Goal: Task Accomplishment & Management: Use online tool/utility

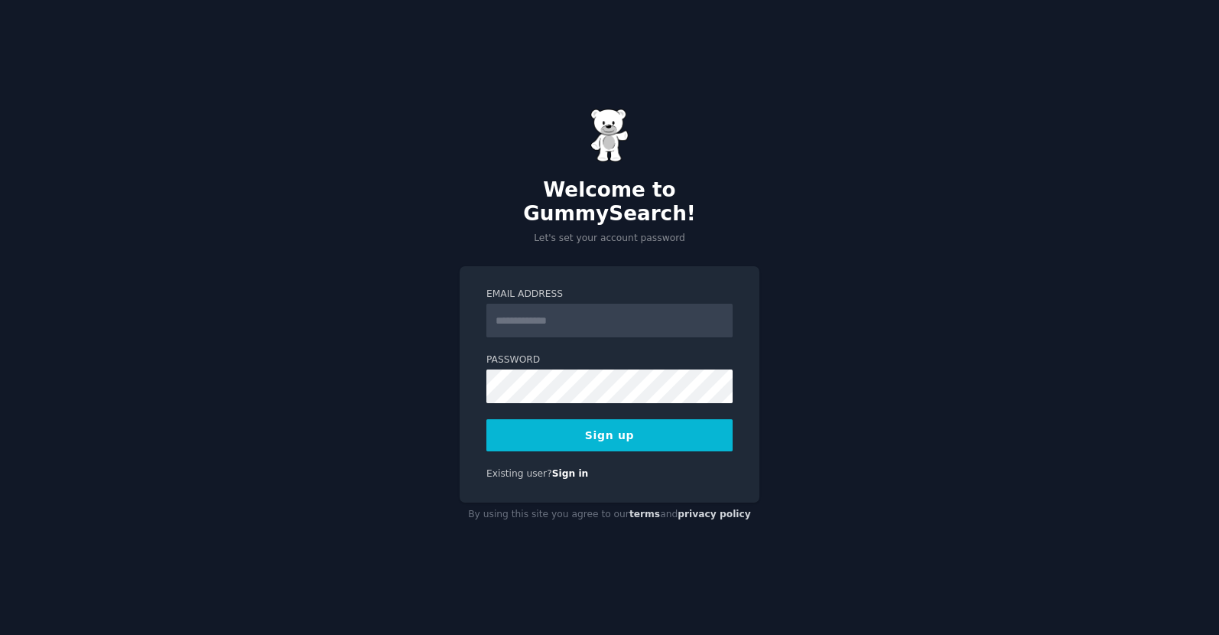
click at [598, 306] on input "Email Address" at bounding box center [609, 321] width 246 height 34
click at [576, 420] on button "Sign up" at bounding box center [609, 435] width 246 height 32
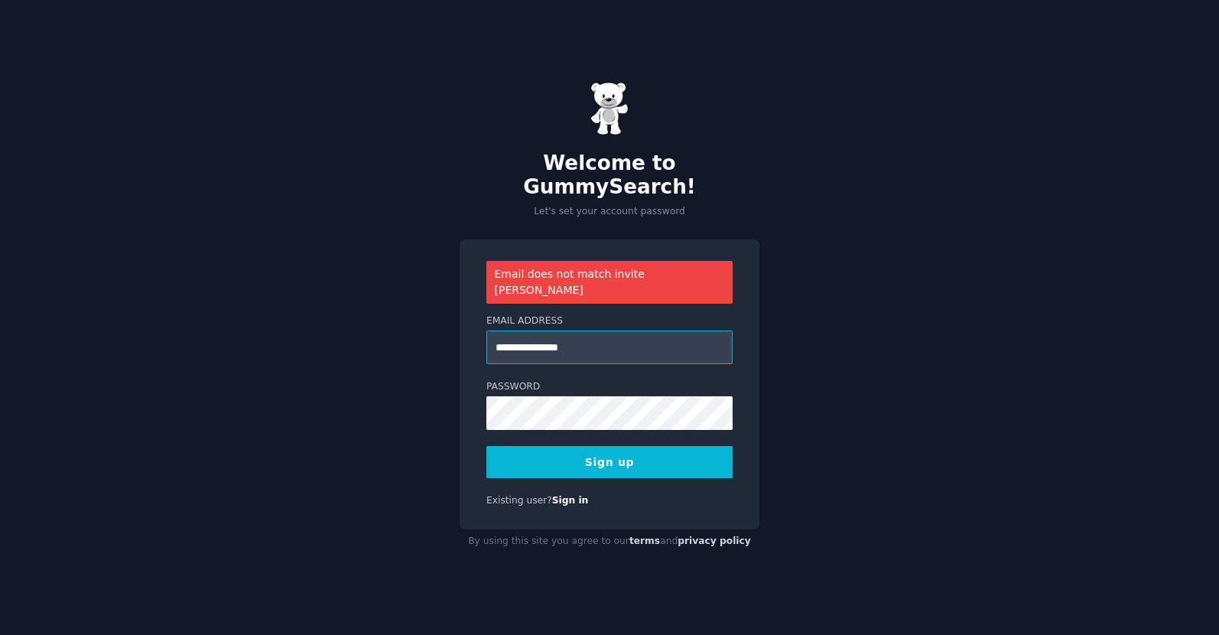
drag, startPoint x: 628, startPoint y: 323, endPoint x: 444, endPoint y: 322, distance: 183.5
click at [447, 322] on div "**********" at bounding box center [609, 317] width 1219 height 635
type input "*"
type input "**********"
click at [610, 452] on button "Sign up" at bounding box center [609, 462] width 246 height 32
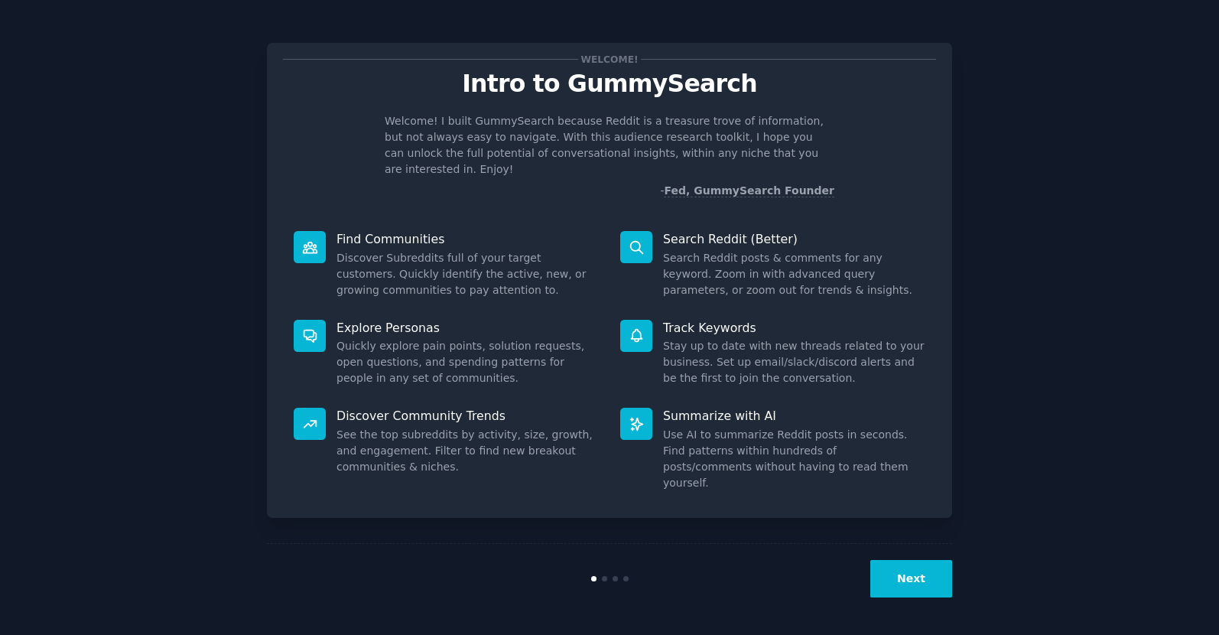
click at [920, 585] on button "Next" at bounding box center [911, 578] width 82 height 37
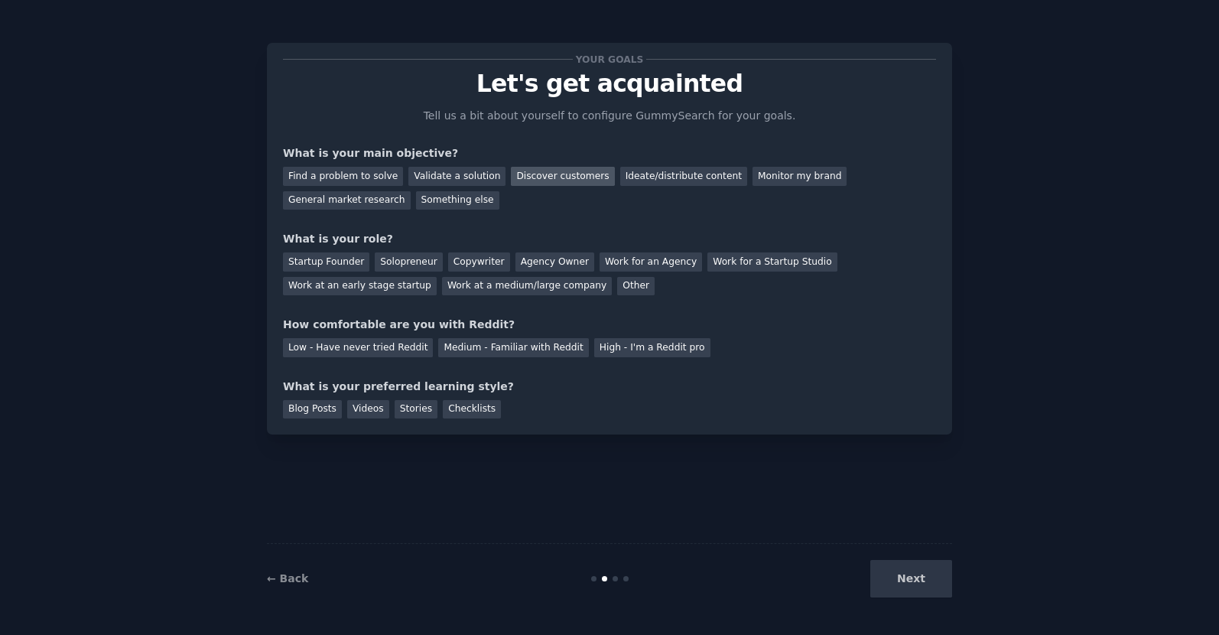
click at [537, 168] on div "Discover customers" at bounding box center [562, 176] width 103 height 19
click at [775, 179] on div "Monitor my brand" at bounding box center [799, 176] width 94 height 19
click at [534, 173] on div "Discover customers" at bounding box center [562, 176] width 103 height 19
click at [775, 178] on div "Monitor my brand" at bounding box center [799, 176] width 94 height 19
click at [391, 283] on div "Work at an early stage startup" at bounding box center [360, 286] width 154 height 19
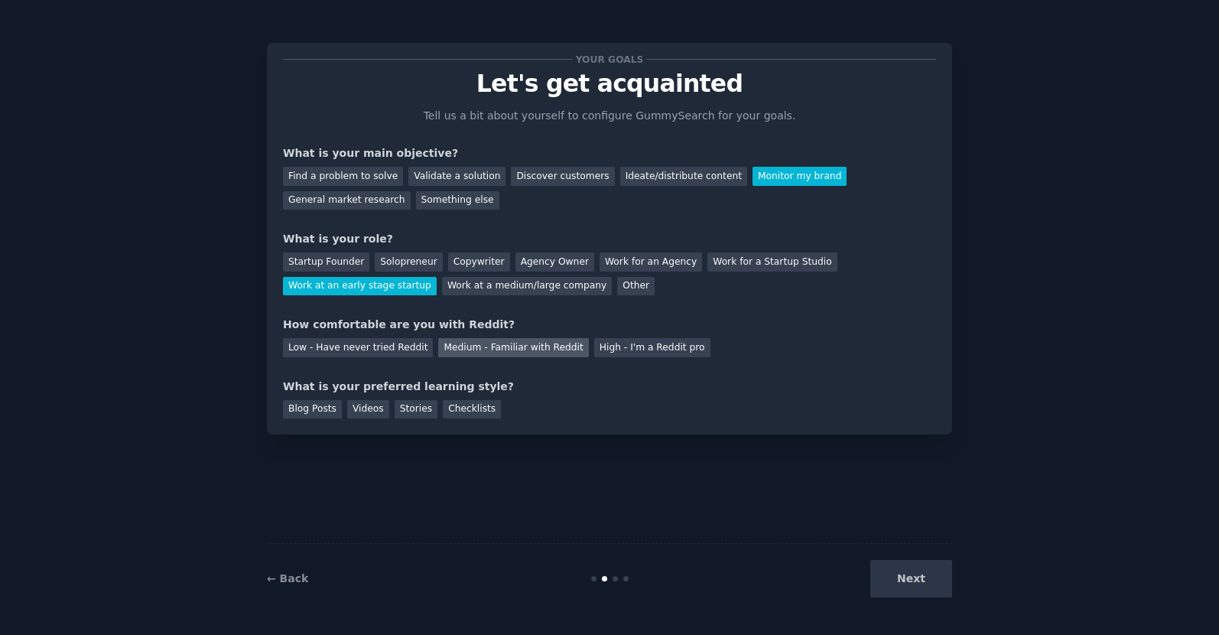
click at [507, 346] on div "Medium - Familiar with Reddit" at bounding box center [513, 347] width 150 height 19
click at [316, 409] on div "Blog Posts" at bounding box center [312, 409] width 59 height 19
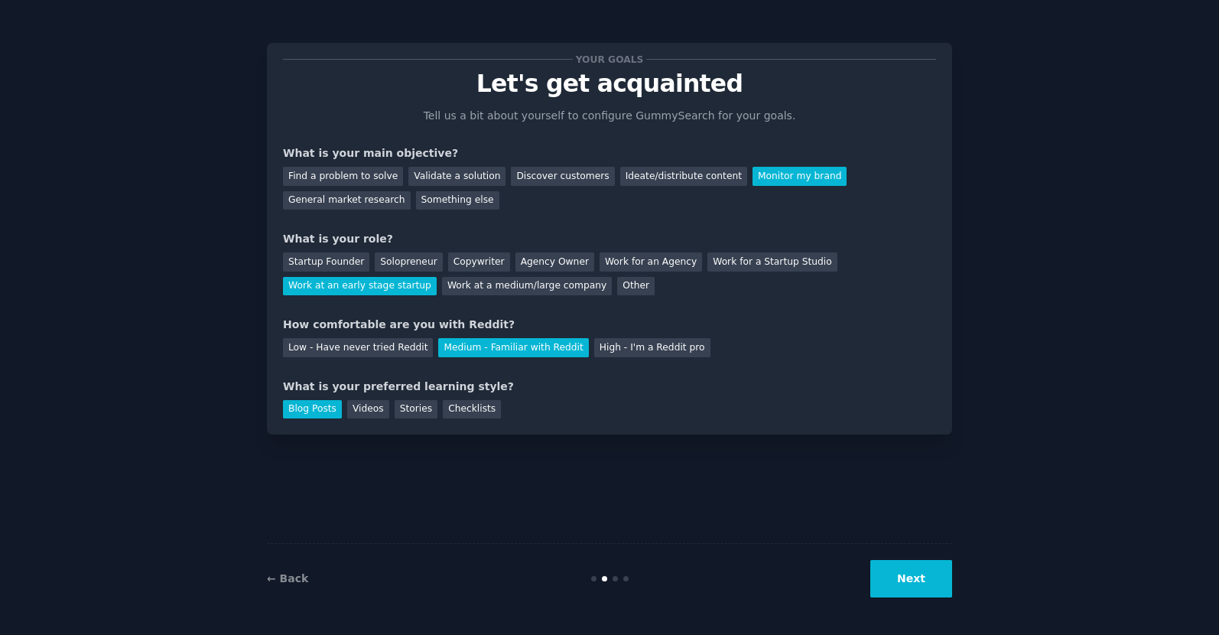
click at [917, 590] on button "Next" at bounding box center [911, 578] width 82 height 37
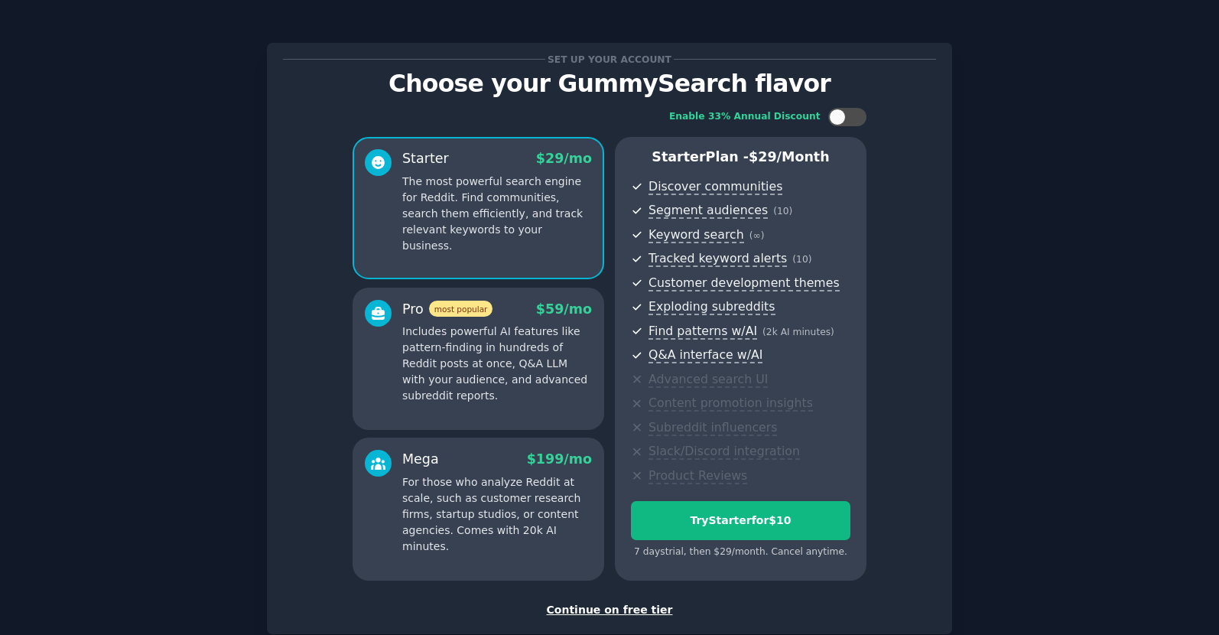
click at [589, 605] on div "Continue on free tier" at bounding box center [609, 610] width 653 height 16
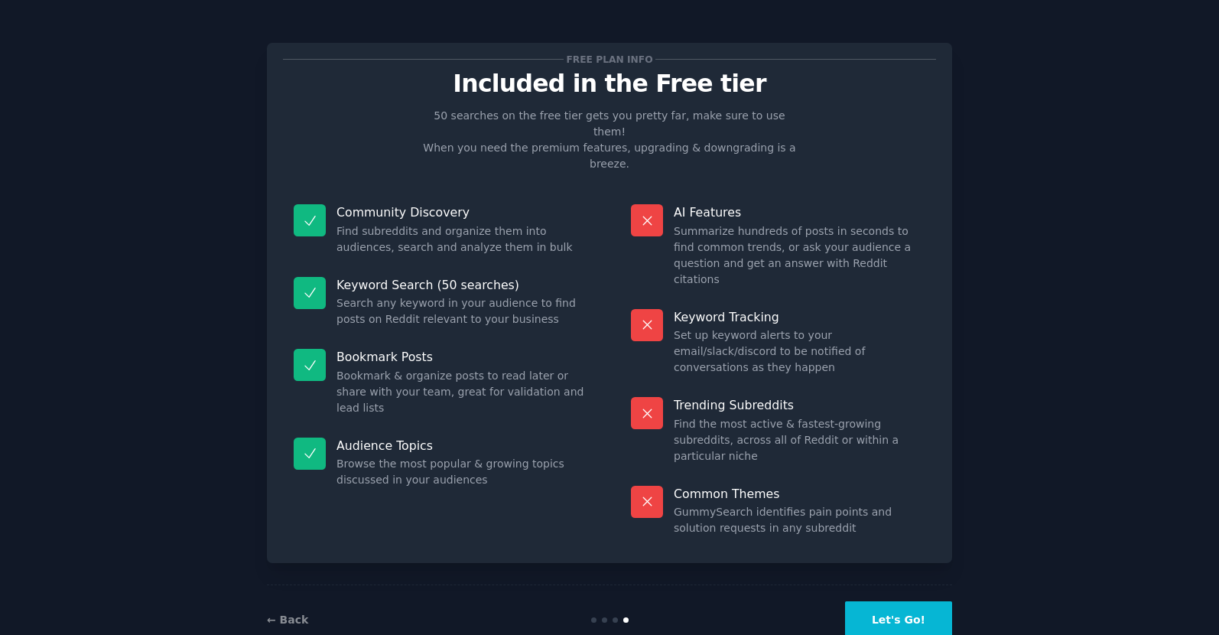
click at [883, 601] on button "Let's Go!" at bounding box center [898, 619] width 107 height 37
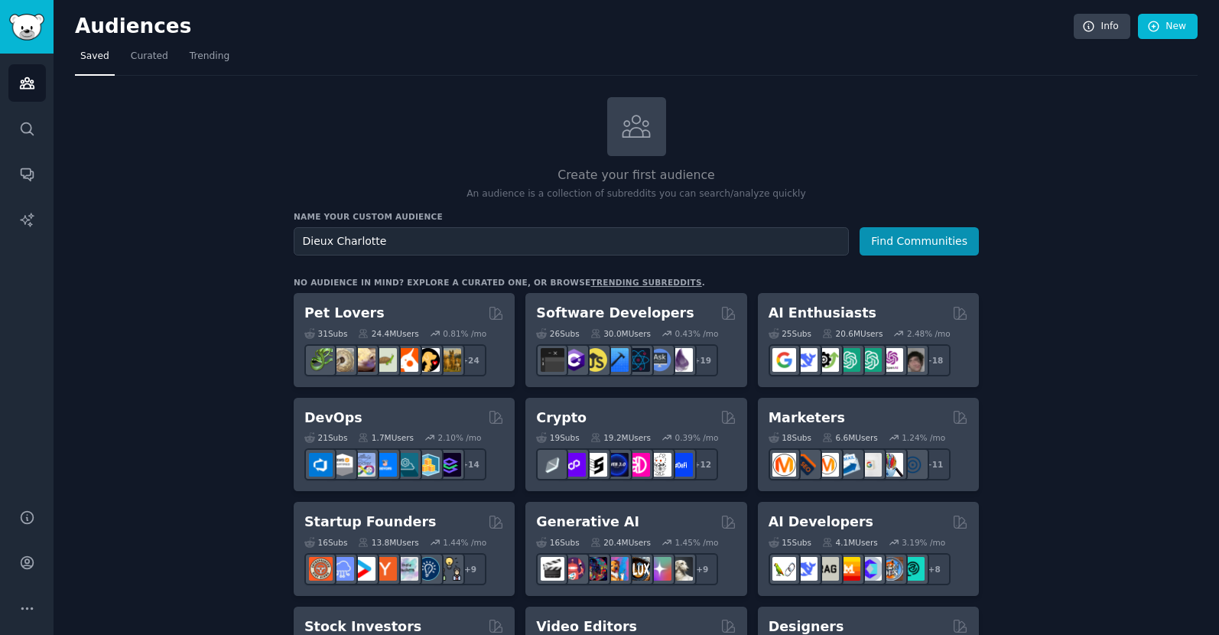
type input "Dieux Charlotte"
click at [859, 227] on button "Find Communities" at bounding box center [918, 241] width 119 height 28
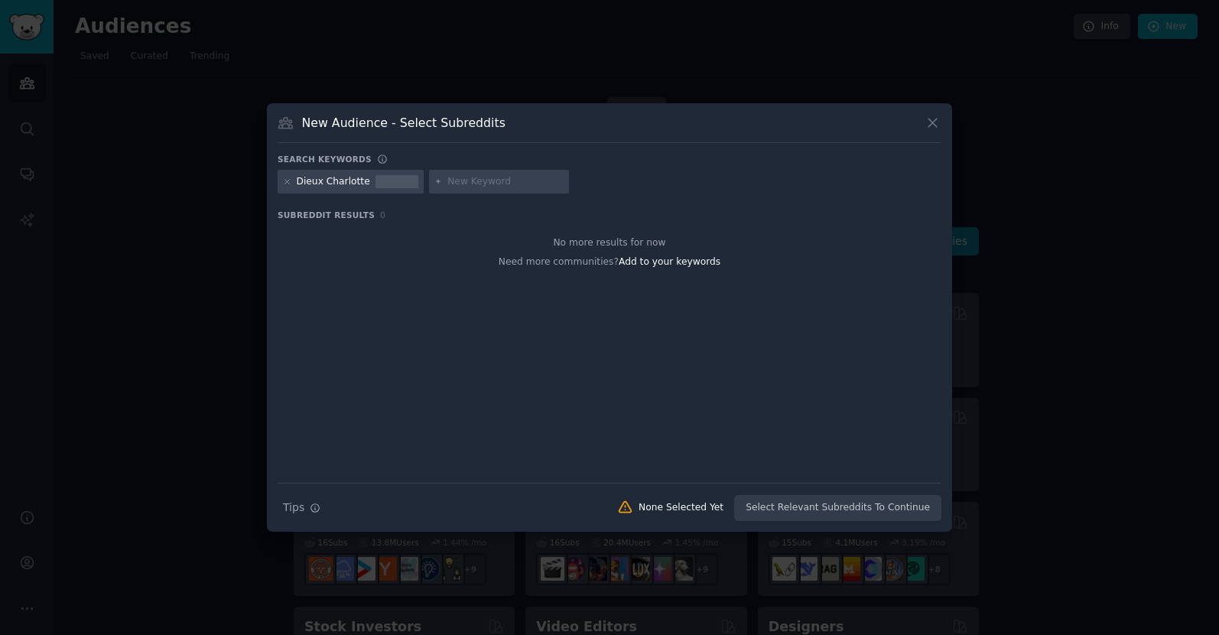
click at [459, 189] on div at bounding box center [499, 182] width 141 height 24
click at [459, 181] on input "text" at bounding box center [505, 182] width 116 height 14
click at [668, 261] on span "Add to your keywords" at bounding box center [669, 261] width 102 height 11
click at [284, 178] on icon at bounding box center [287, 181] width 8 height 8
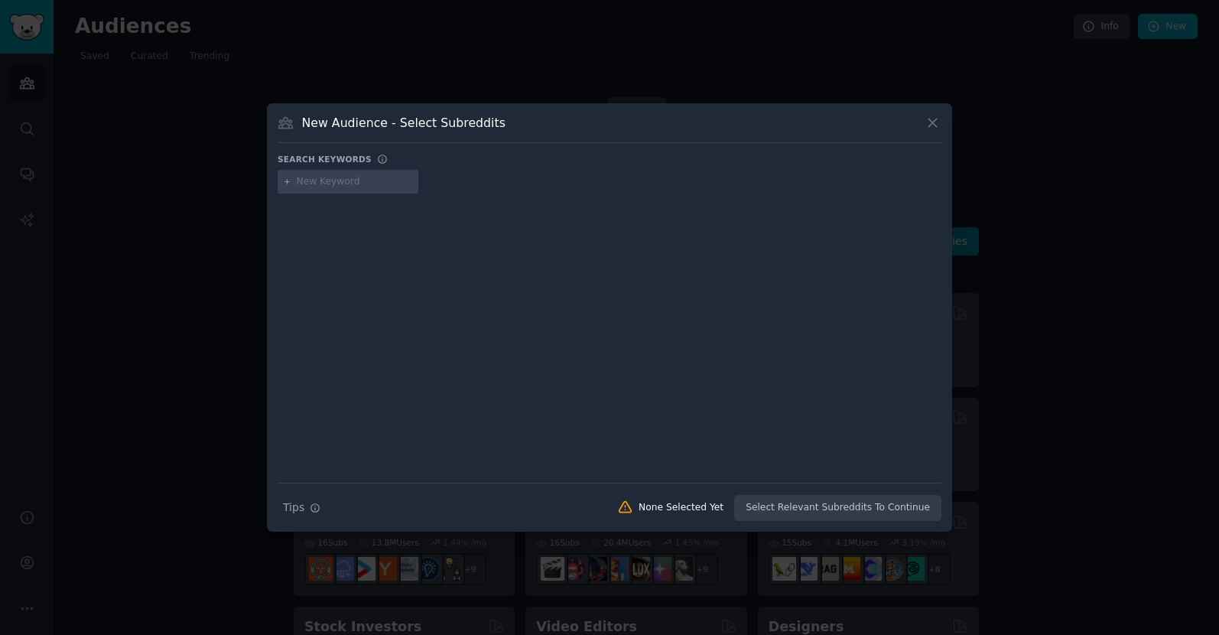
click at [308, 184] on input "text" at bounding box center [355, 182] width 116 height 14
type input "[DEMOGRAPHIC_DATA]"
click at [634, 349] on div at bounding box center [610, 327] width 664 height 257
click at [368, 182] on input "[DEMOGRAPHIC_DATA]" at bounding box center [355, 182] width 116 height 14
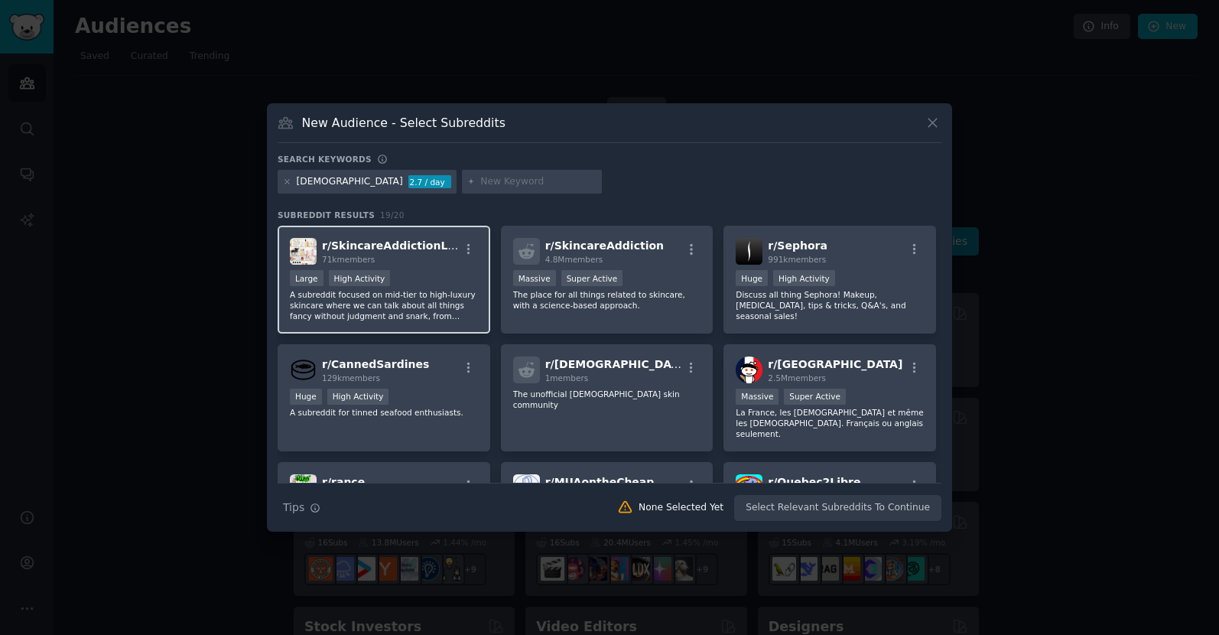
click at [359, 257] on span "71k members" at bounding box center [348, 259] width 53 height 9
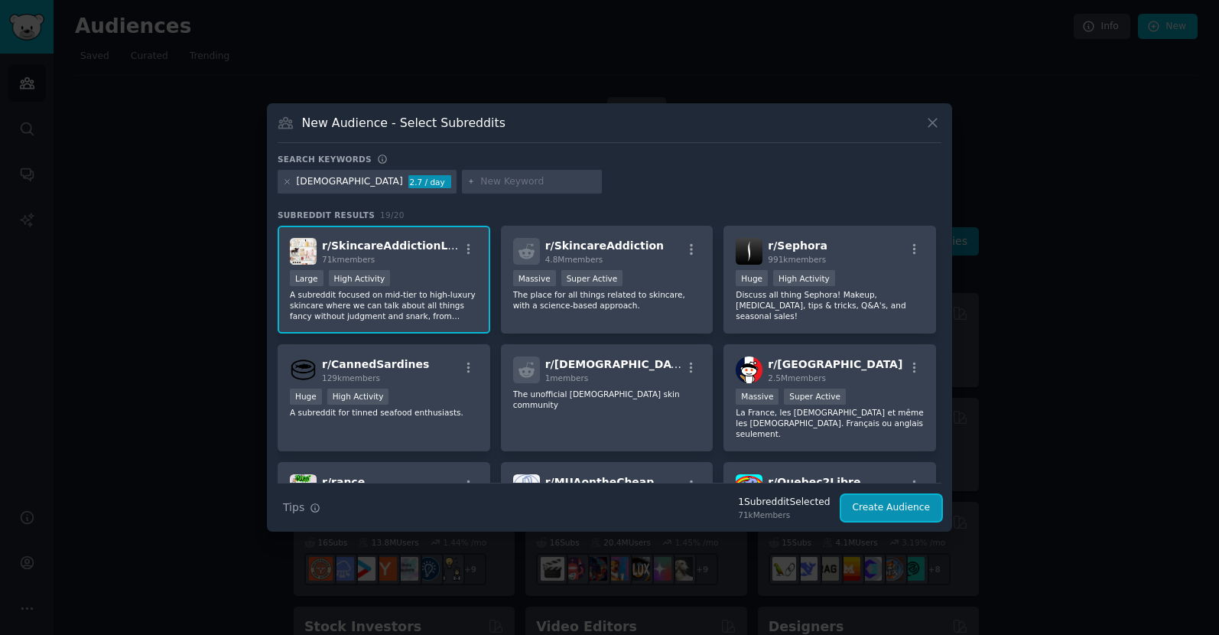
drag, startPoint x: 914, startPoint y: 507, endPoint x: 1001, endPoint y: 455, distance: 100.8
click at [914, 507] on button "Create Audience" at bounding box center [891, 508] width 101 height 26
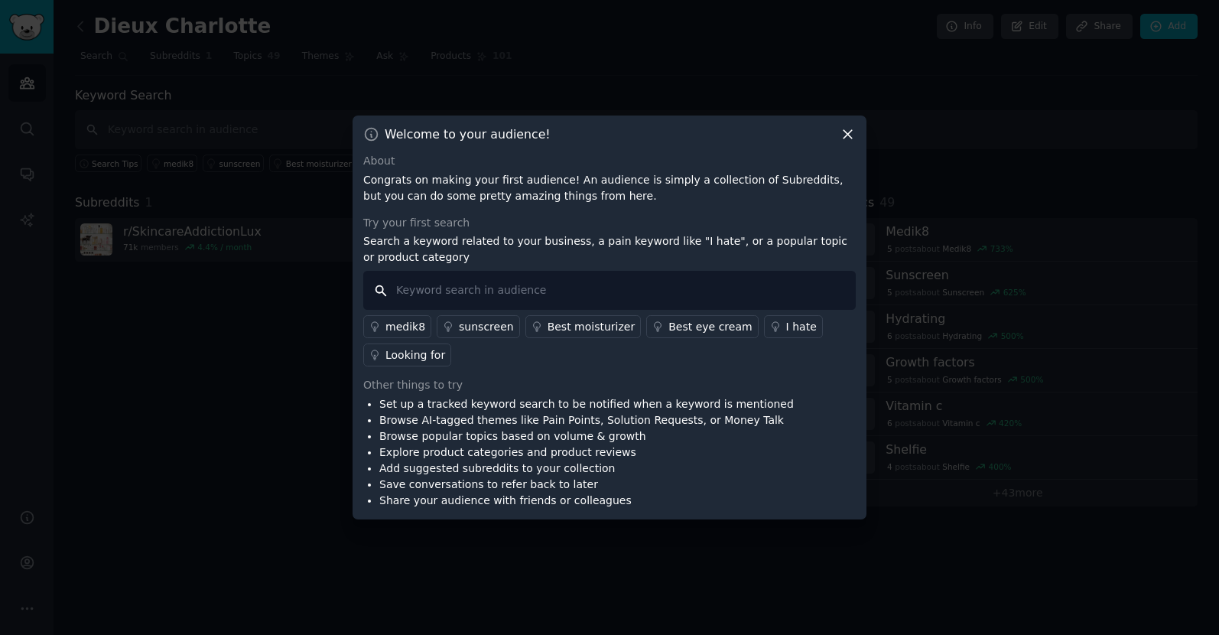
click at [572, 292] on input "text" at bounding box center [609, 290] width 492 height 39
type input "[DEMOGRAPHIC_DATA]"
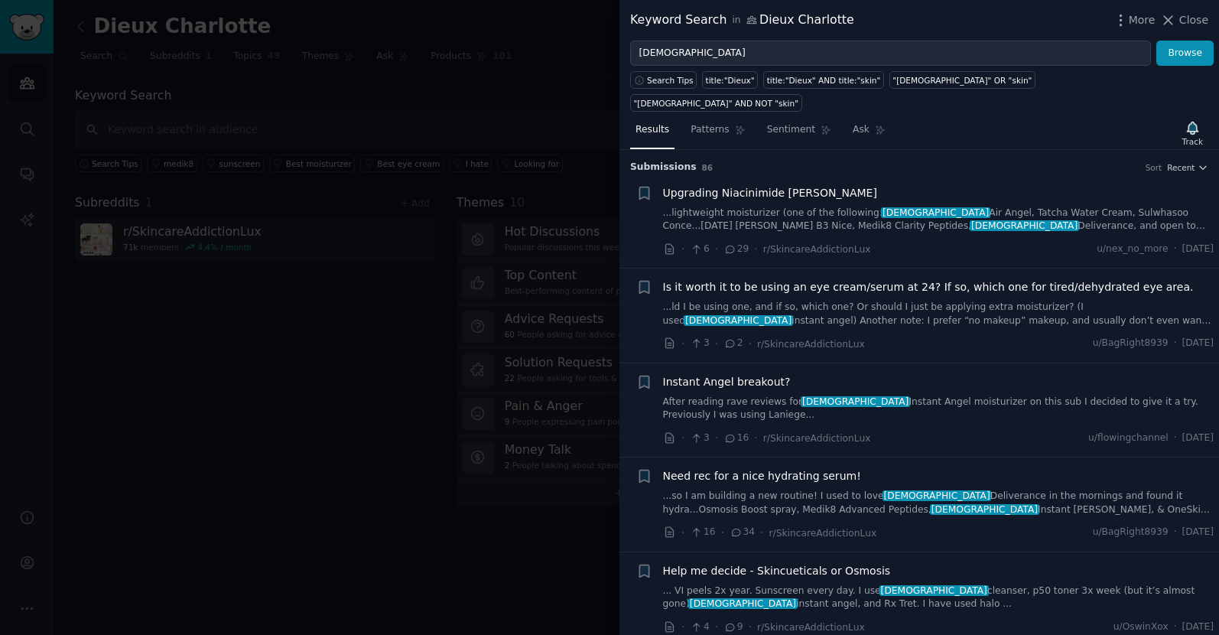
click at [975, 395] on link "After reading rave reviews for Dieux Instant Angel moisturizer on this sub I de…" at bounding box center [938, 408] width 551 height 27
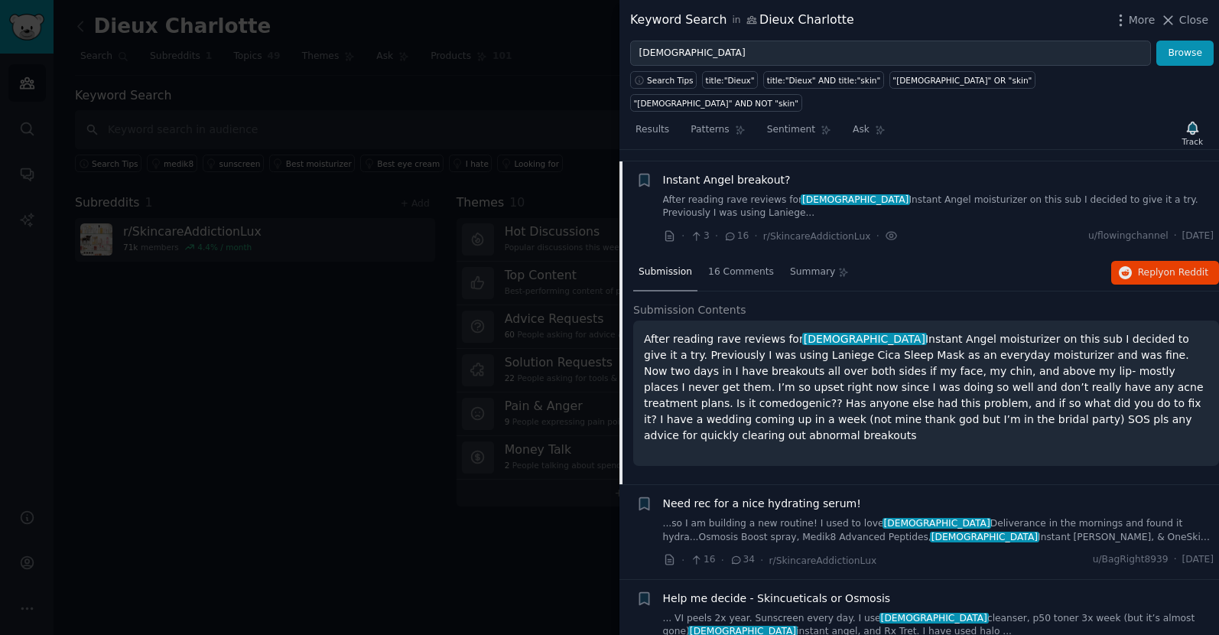
scroll to position [213, 0]
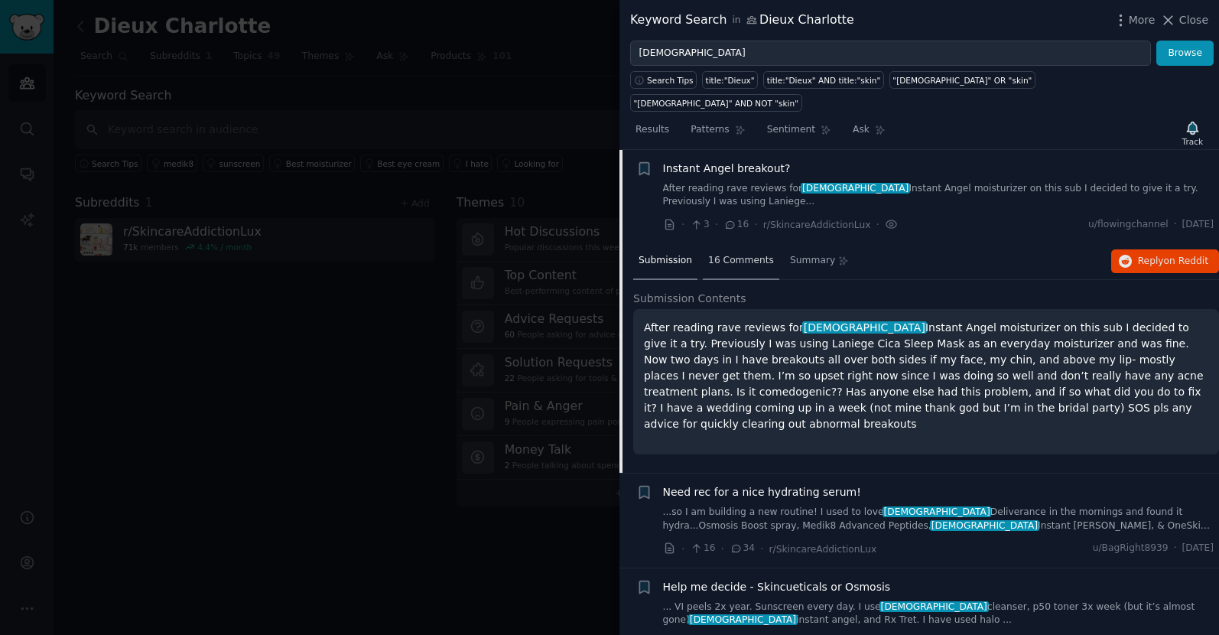
click at [738, 254] on span "16 Comments" at bounding box center [741, 261] width 66 height 14
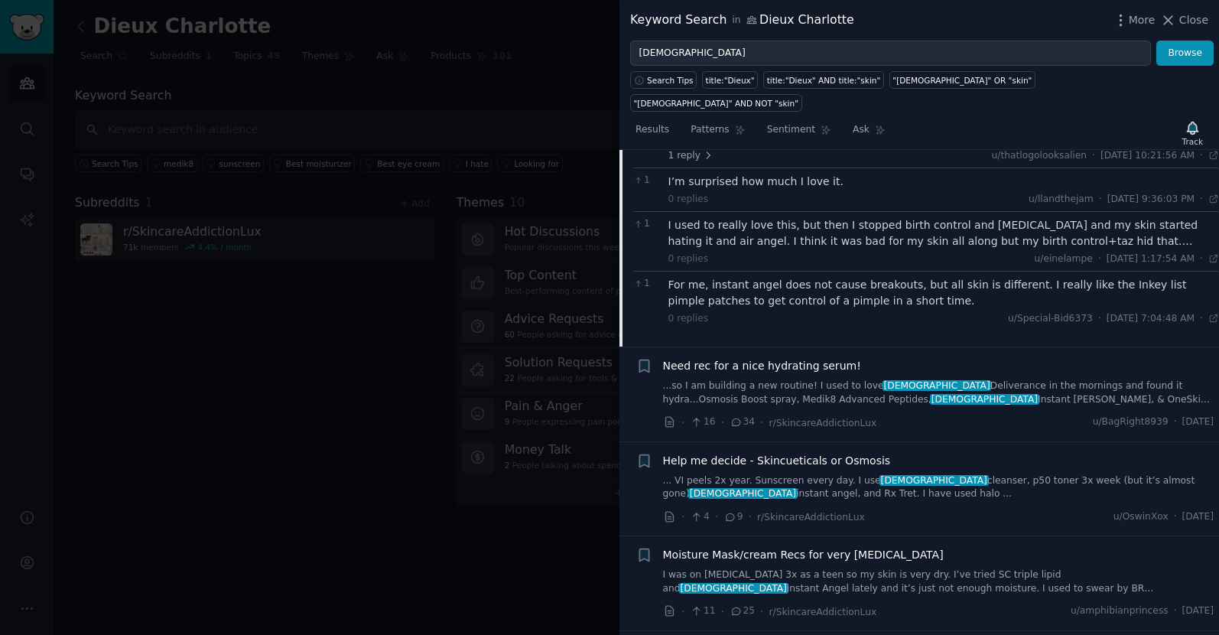
scroll to position [671, 0]
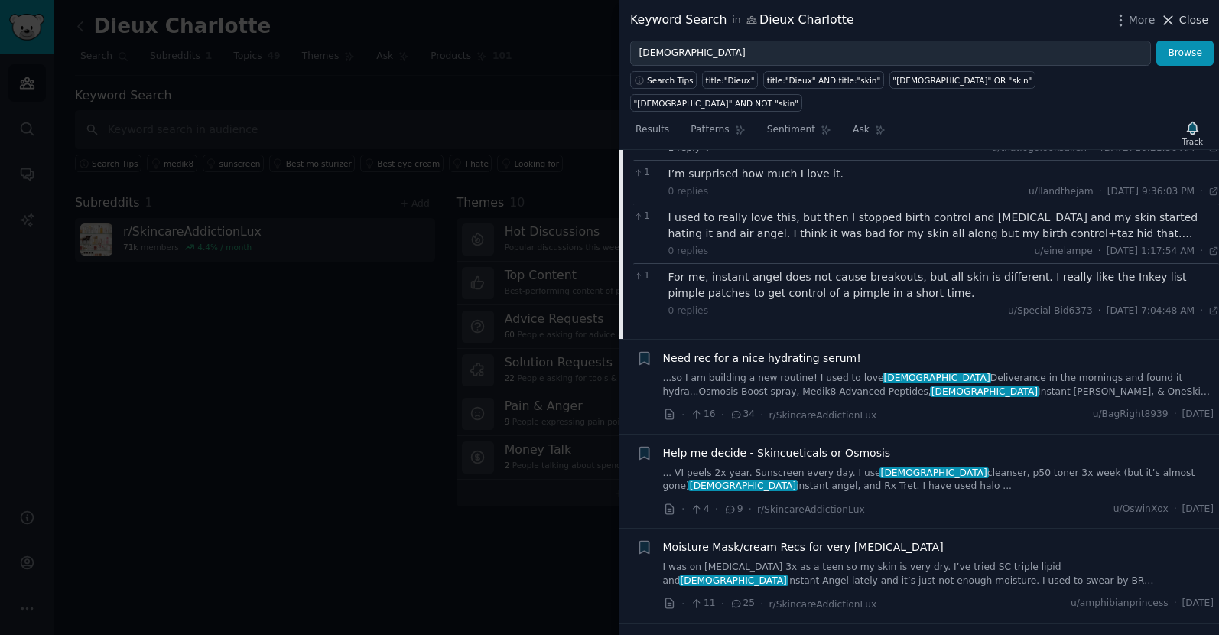
click at [1190, 19] on span "Close" at bounding box center [1193, 20] width 29 height 16
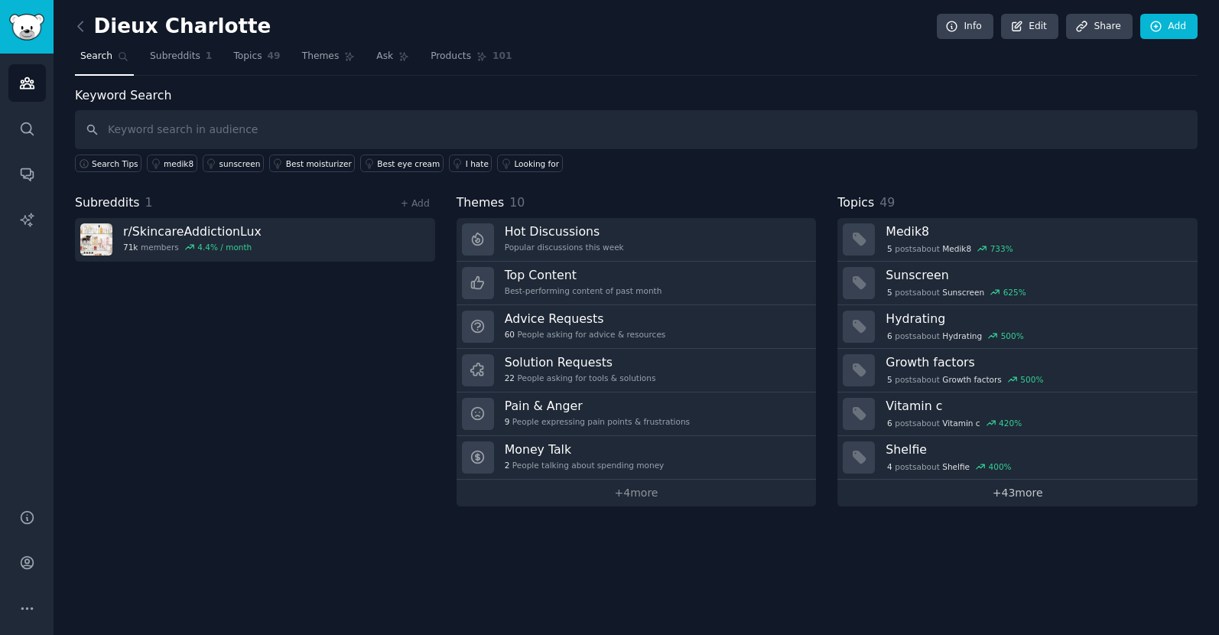
click at [1021, 496] on link "+ 43 more" at bounding box center [1017, 492] width 360 height 27
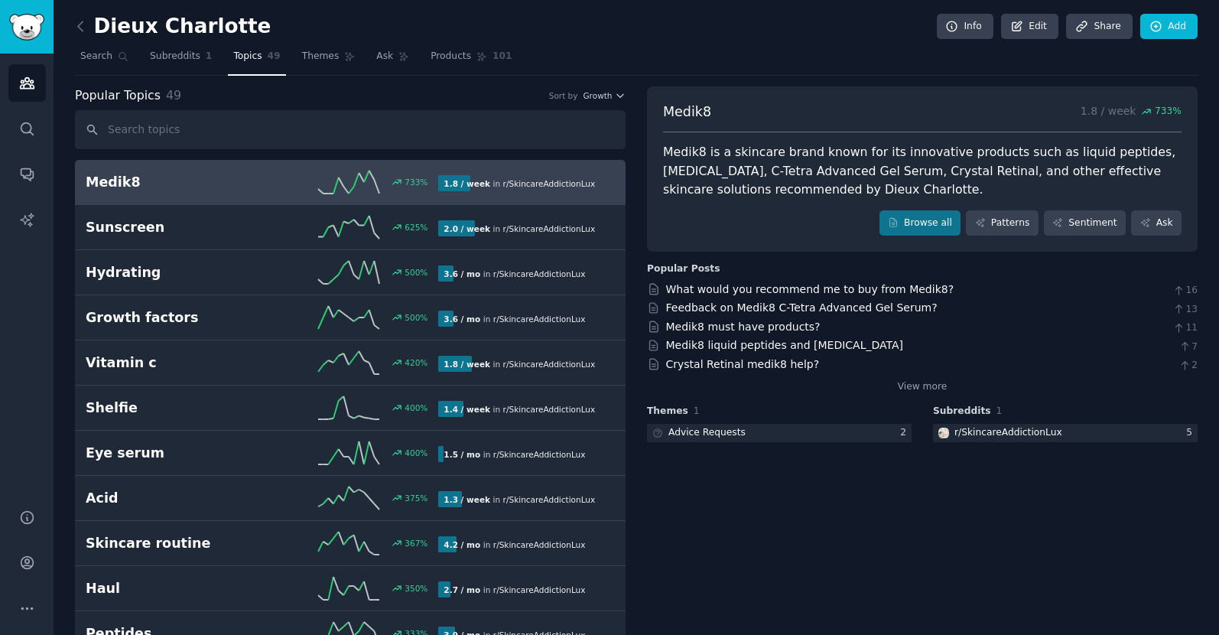
click at [178, 22] on h2 "Dieux Charlotte" at bounding box center [173, 27] width 196 height 24
click at [77, 21] on icon at bounding box center [81, 26] width 16 height 16
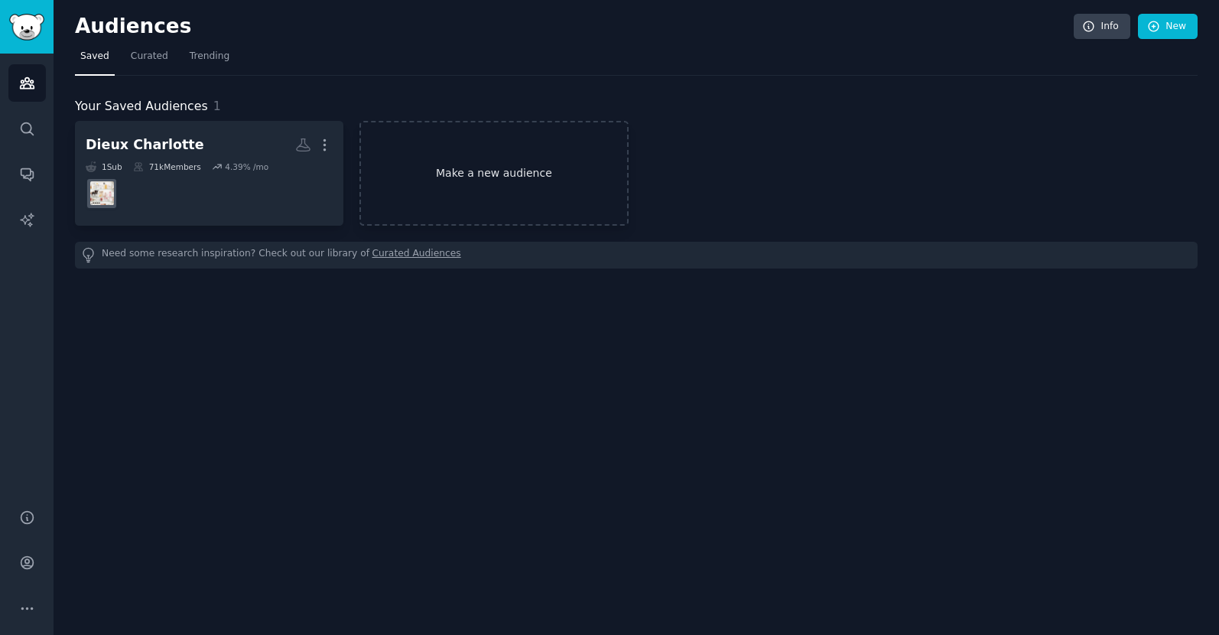
click at [463, 174] on link "Make a new audience" at bounding box center [493, 173] width 268 height 105
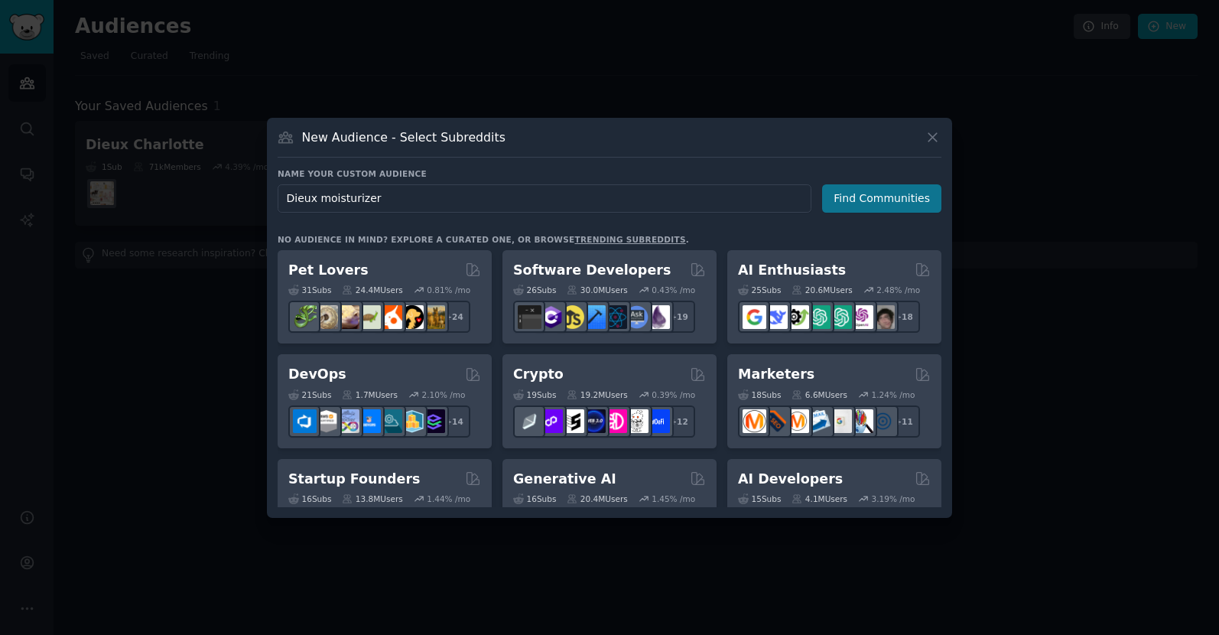
type input "Dieux moisturizer"
click at [890, 193] on button "Find Communities" at bounding box center [881, 198] width 119 height 28
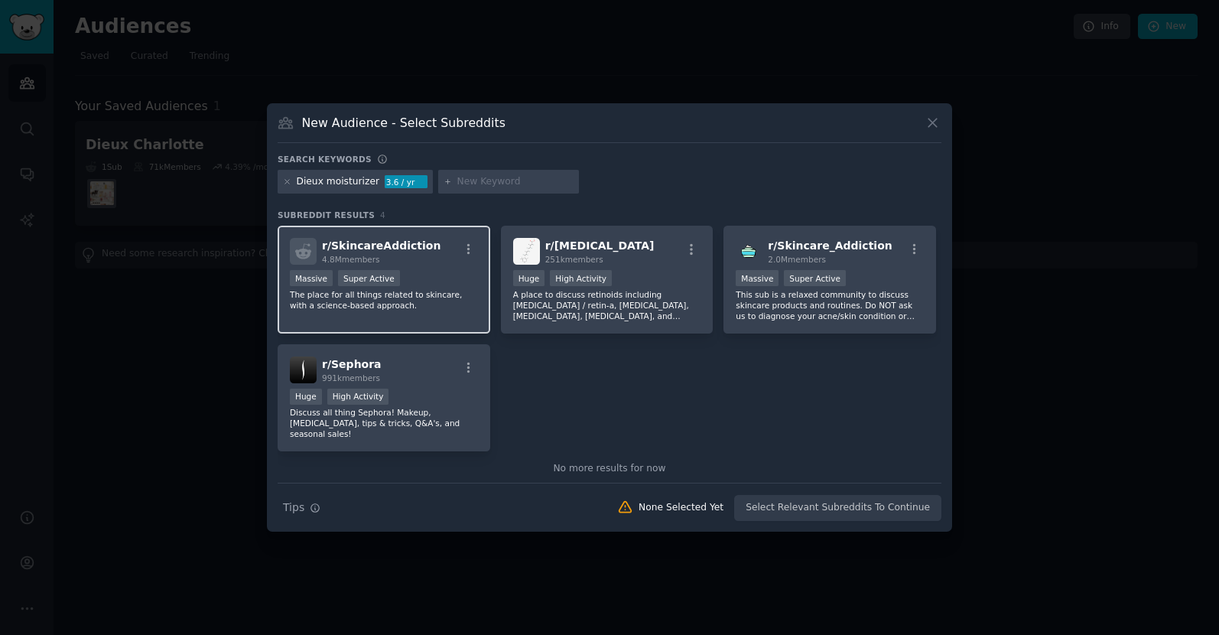
click at [442, 249] on div "r/ SkincareAddiction 4.8M members" at bounding box center [384, 251] width 188 height 27
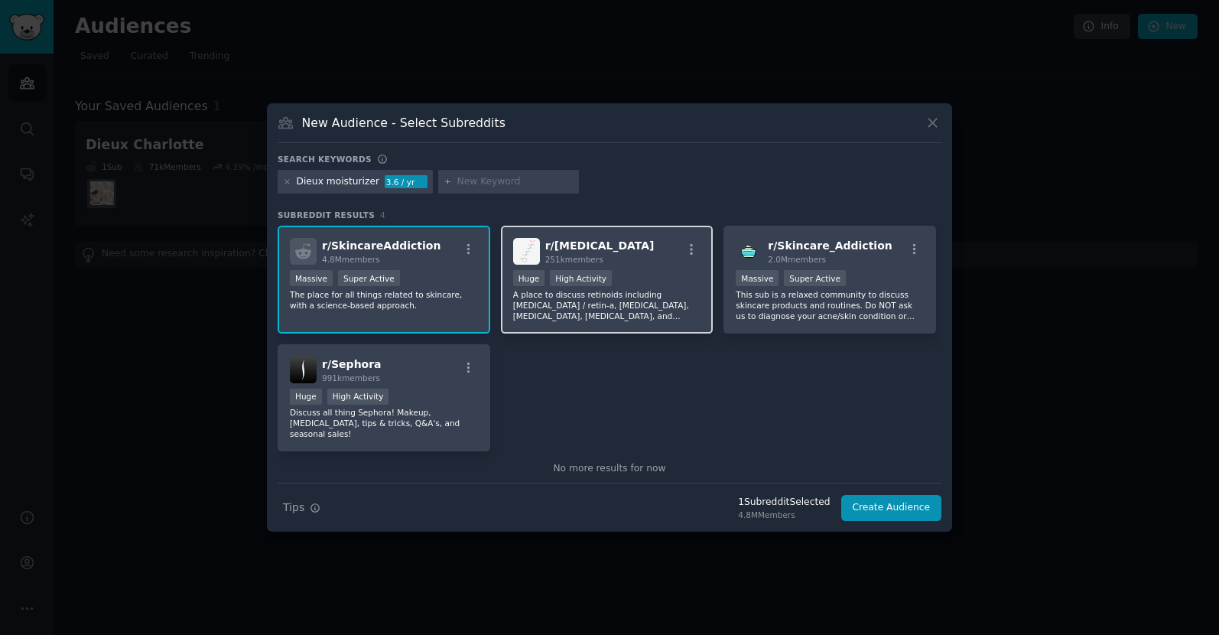
click at [632, 281] on div ">= 80th percentile for submissions / day Huge High Activity" at bounding box center [607, 279] width 188 height 19
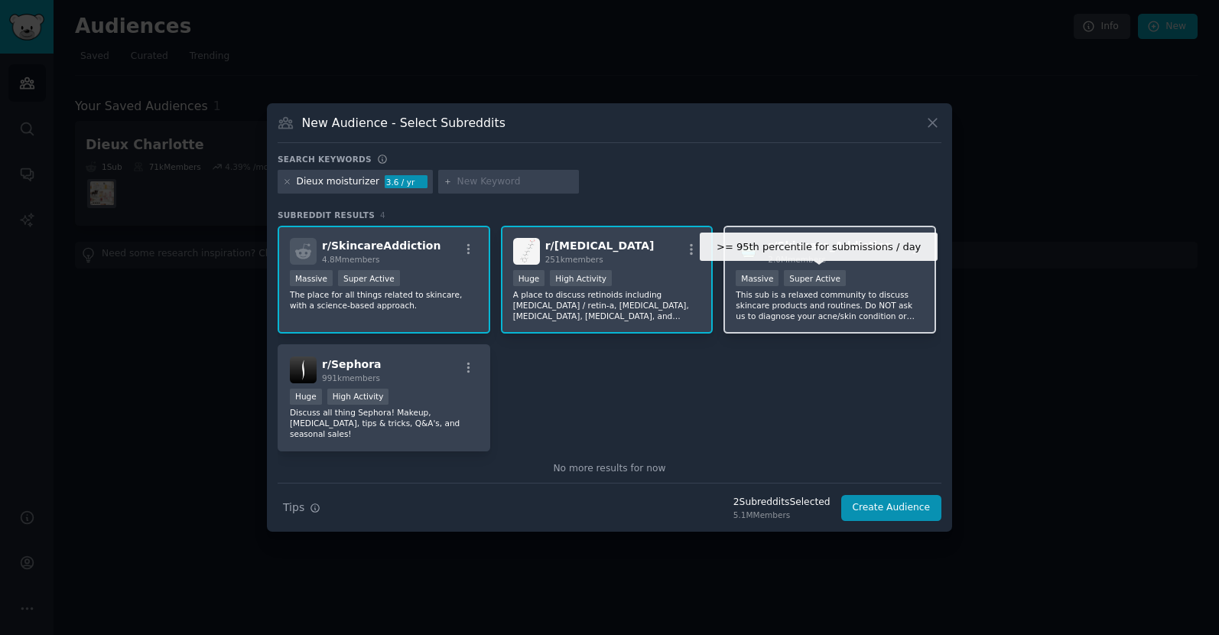
click at [816, 285] on div "Super Active" at bounding box center [815, 278] width 62 height 16
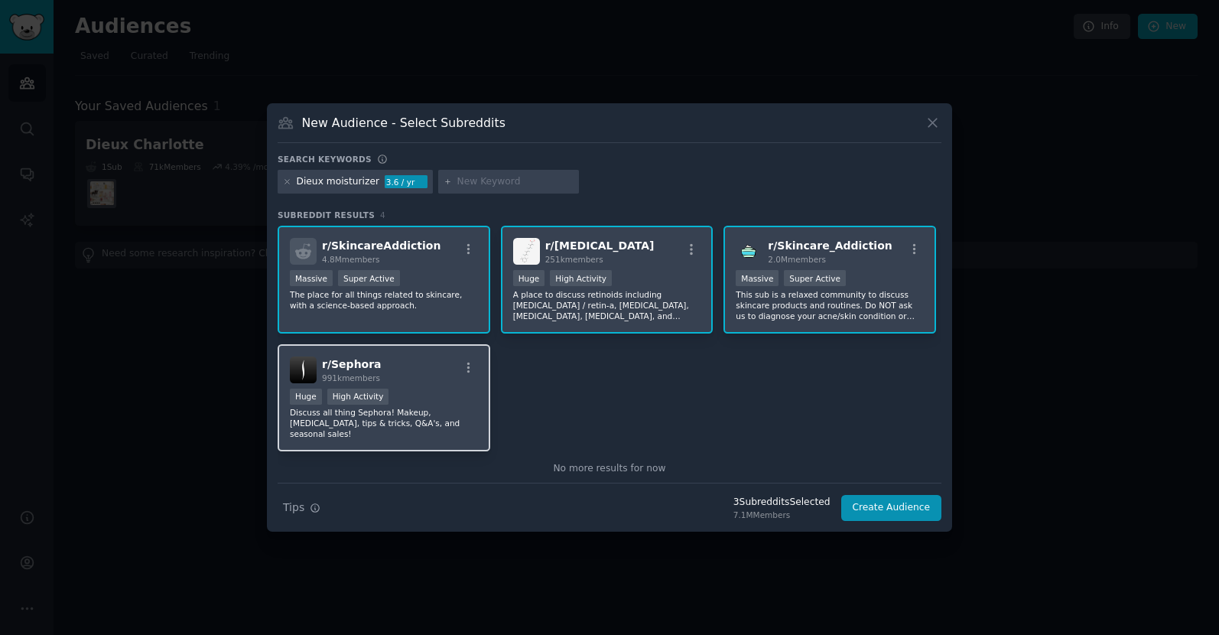
drag, startPoint x: 411, startPoint y: 391, endPoint x: 437, endPoint y: 400, distance: 27.6
click at [413, 392] on div "Huge High Activity" at bounding box center [384, 397] width 188 height 19
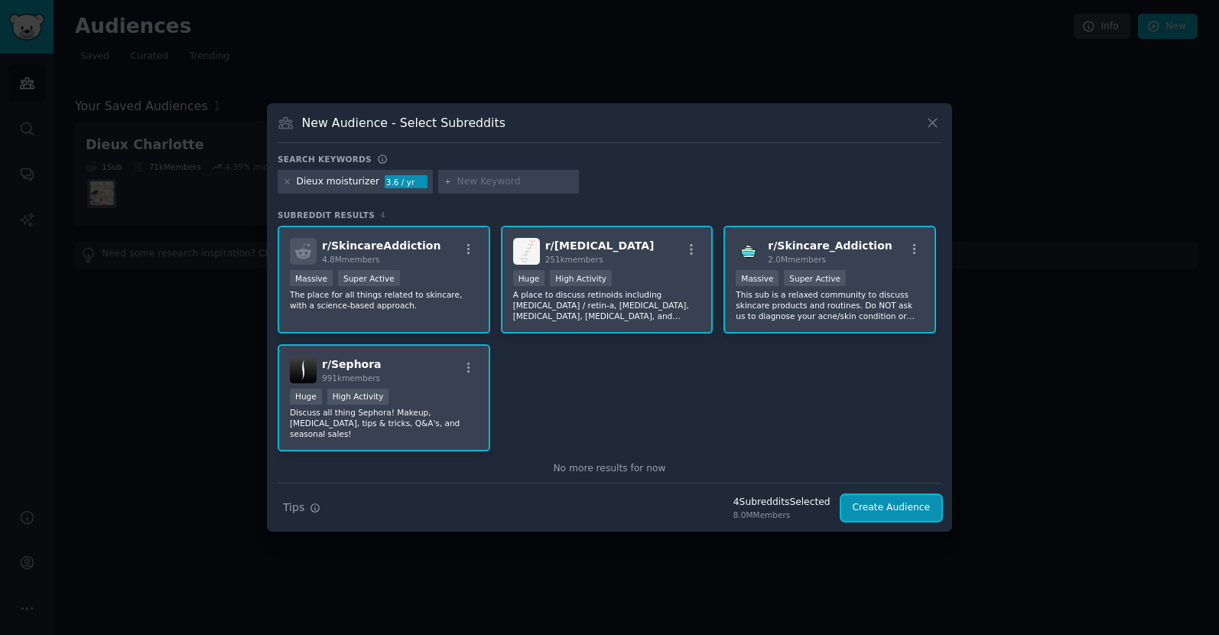
click at [919, 501] on button "Create Audience" at bounding box center [891, 508] width 101 height 26
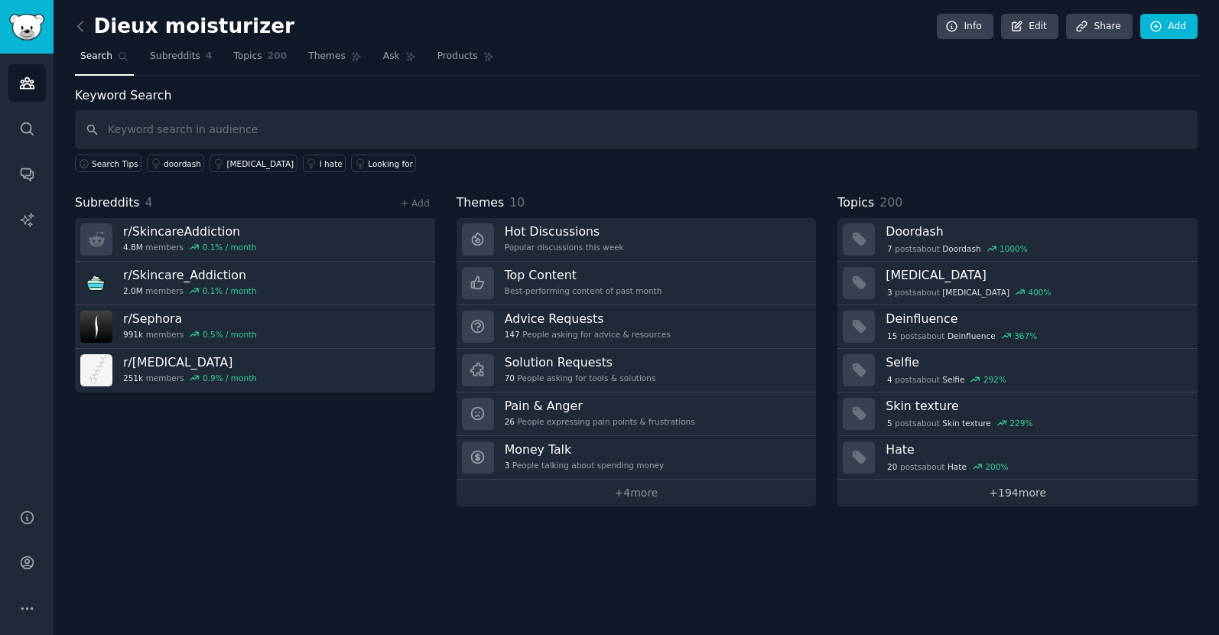
click at [1018, 485] on link "+ 194 more" at bounding box center [1017, 492] width 360 height 27
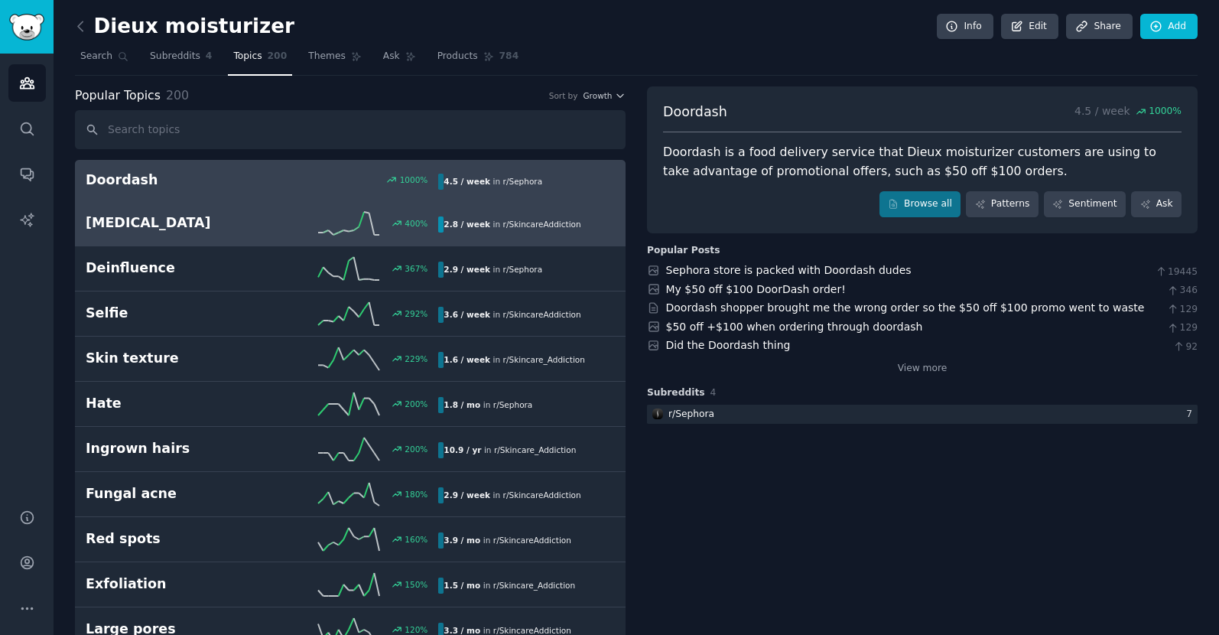
click at [183, 222] on h2 "[MEDICAL_DATA]" at bounding box center [174, 222] width 177 height 19
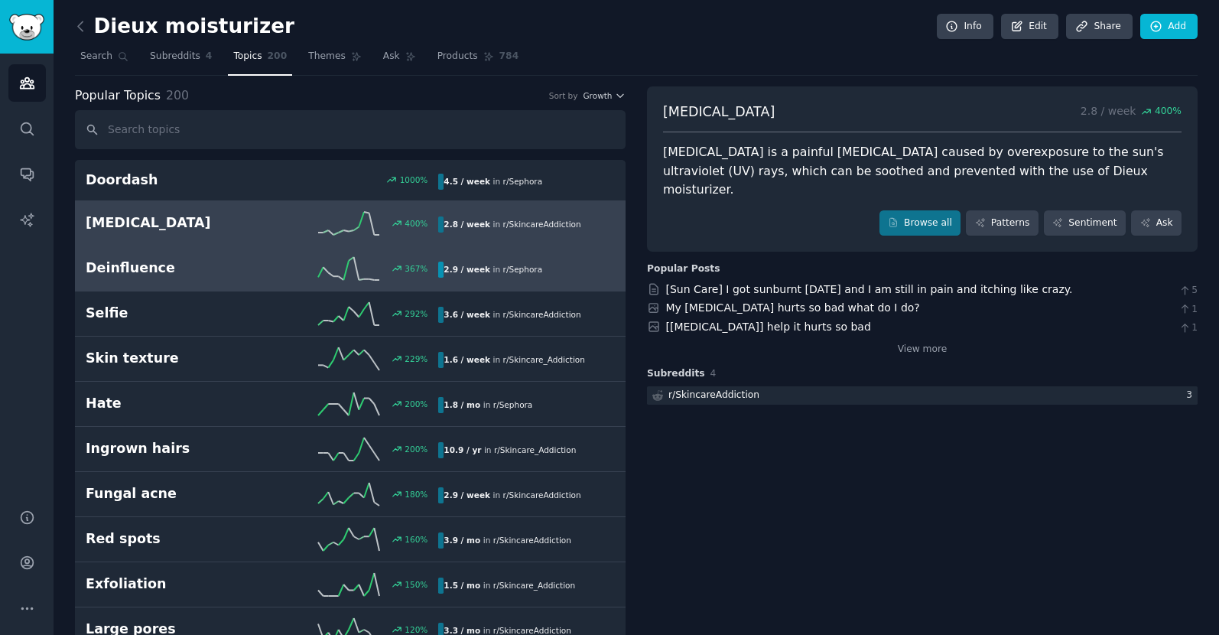
click at [177, 261] on h2 "Deinfluence" at bounding box center [174, 267] width 177 height 19
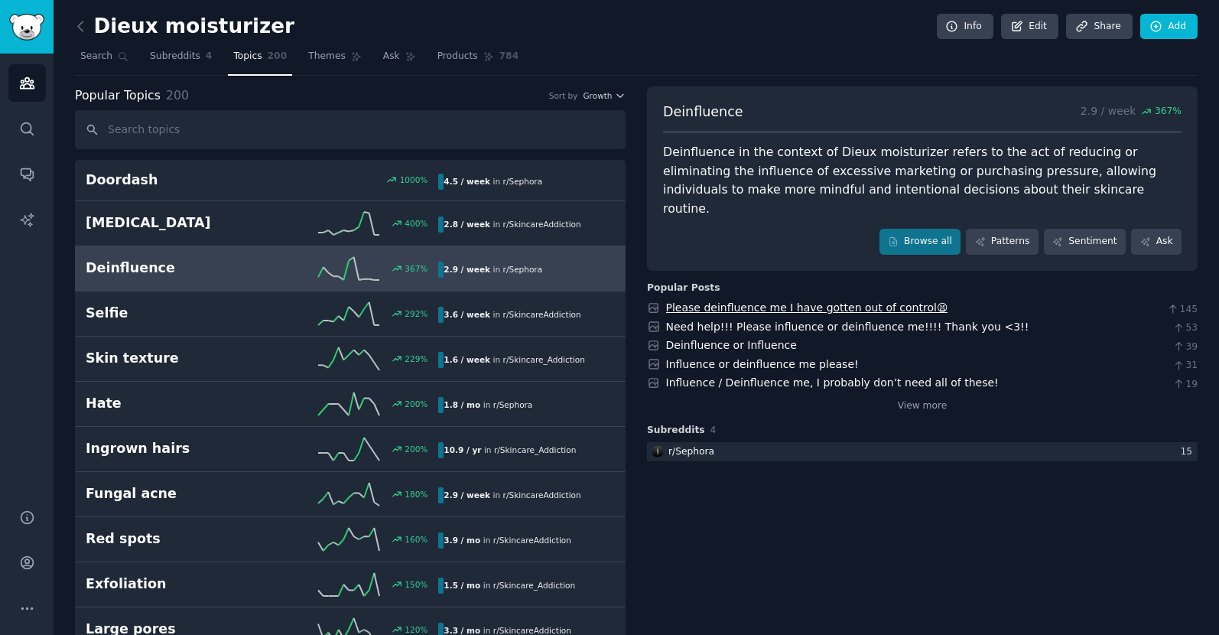
click at [736, 301] on link "Please deinfluence me I have gotten out of control😫" at bounding box center [807, 307] width 282 height 12
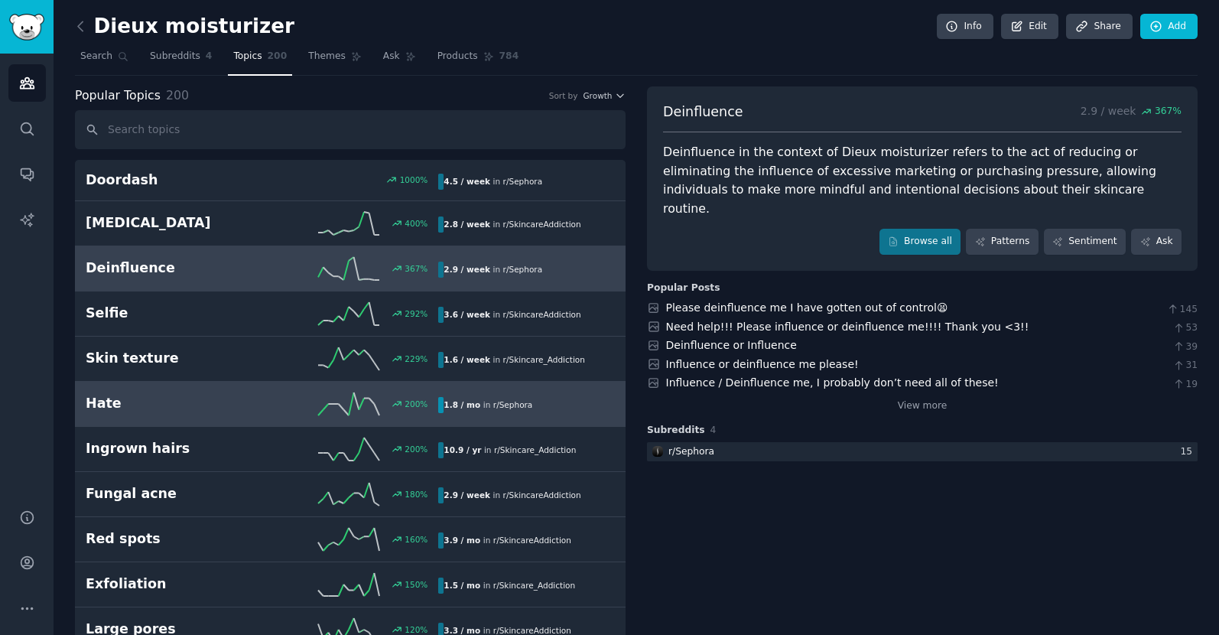
click at [196, 413] on div "Hate 200 % 1.8 / mo in r/ Sephora" at bounding box center [350, 403] width 529 height 23
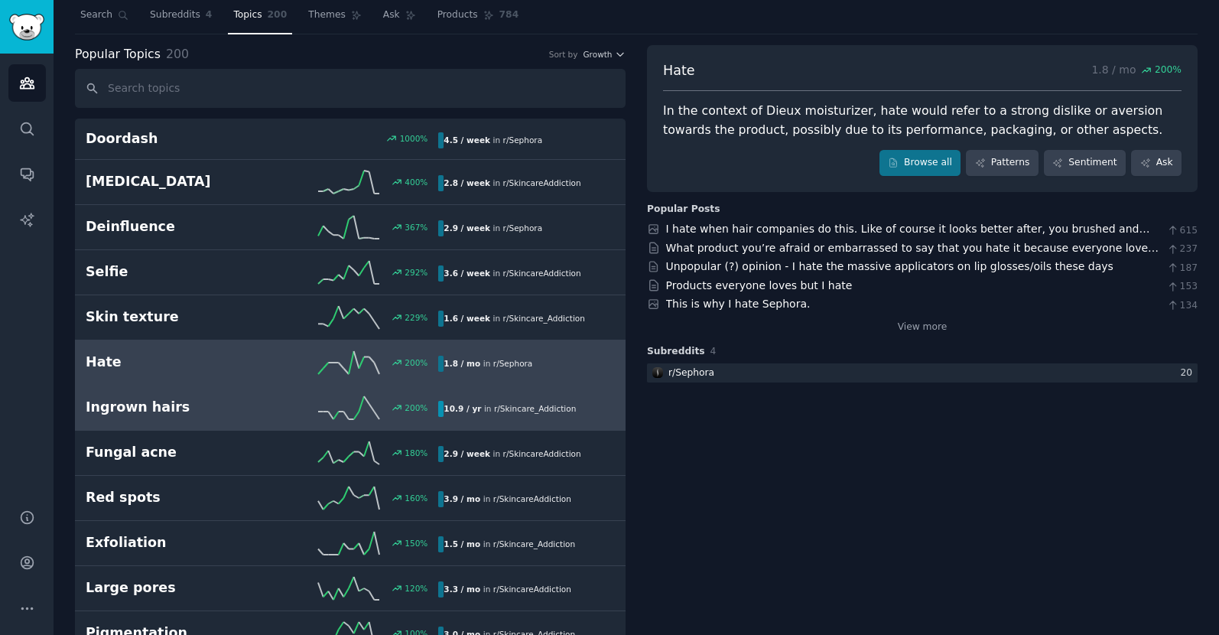
scroll to position [63, 0]
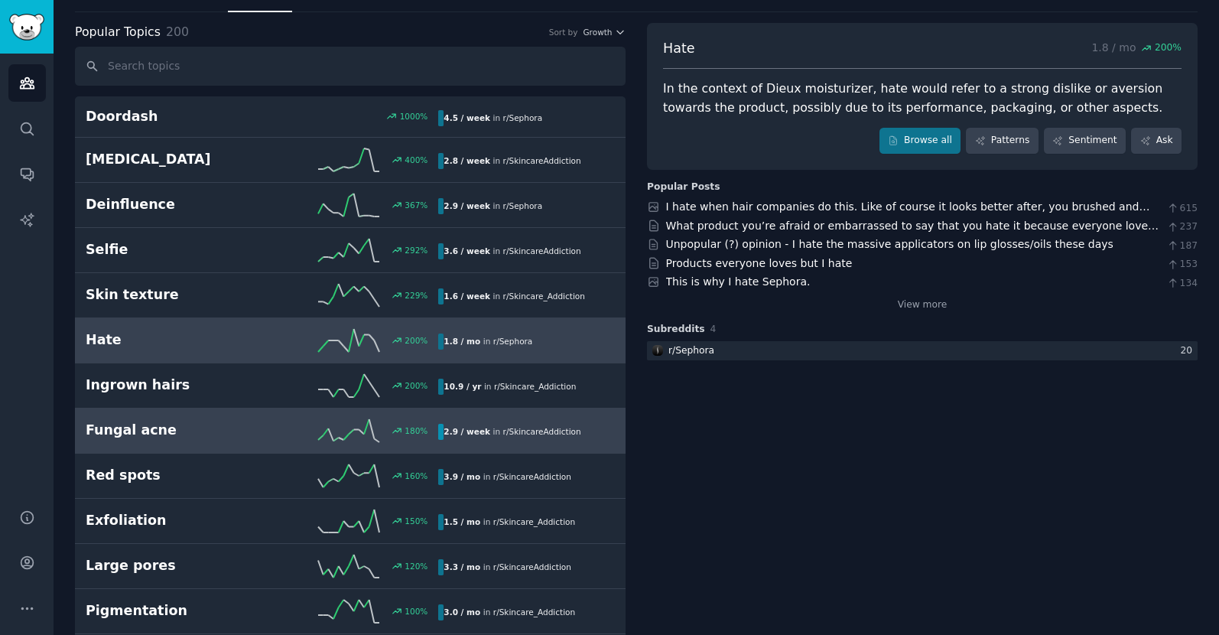
click at [170, 427] on h2 "Fungal acne" at bounding box center [174, 429] width 177 height 19
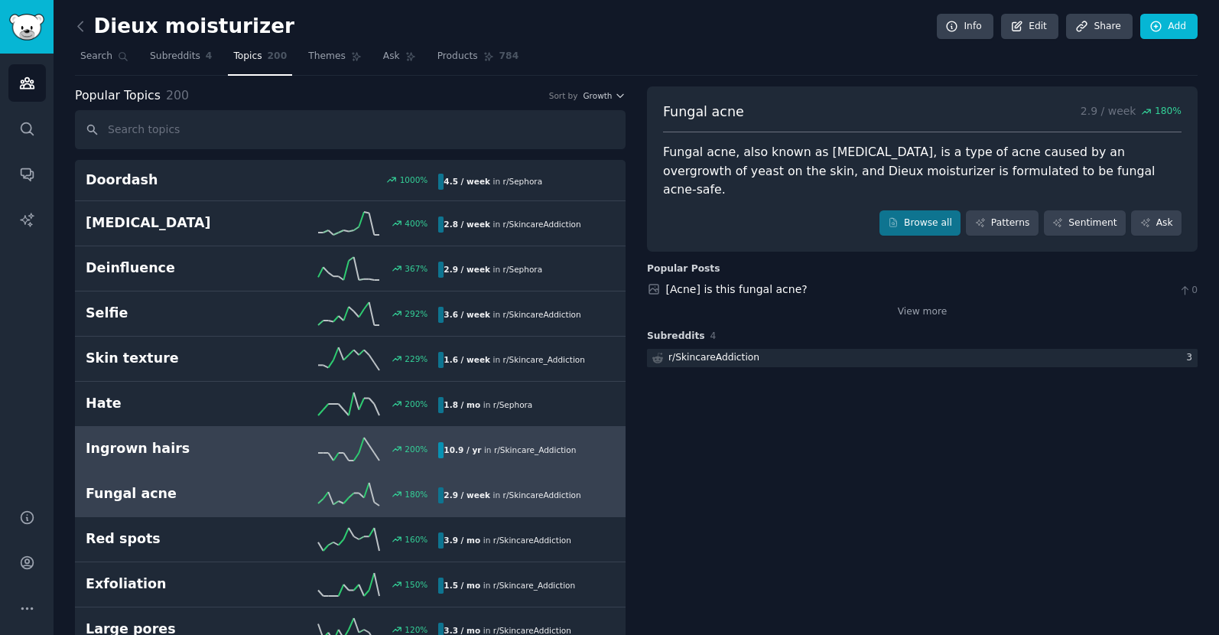
scroll to position [1, 0]
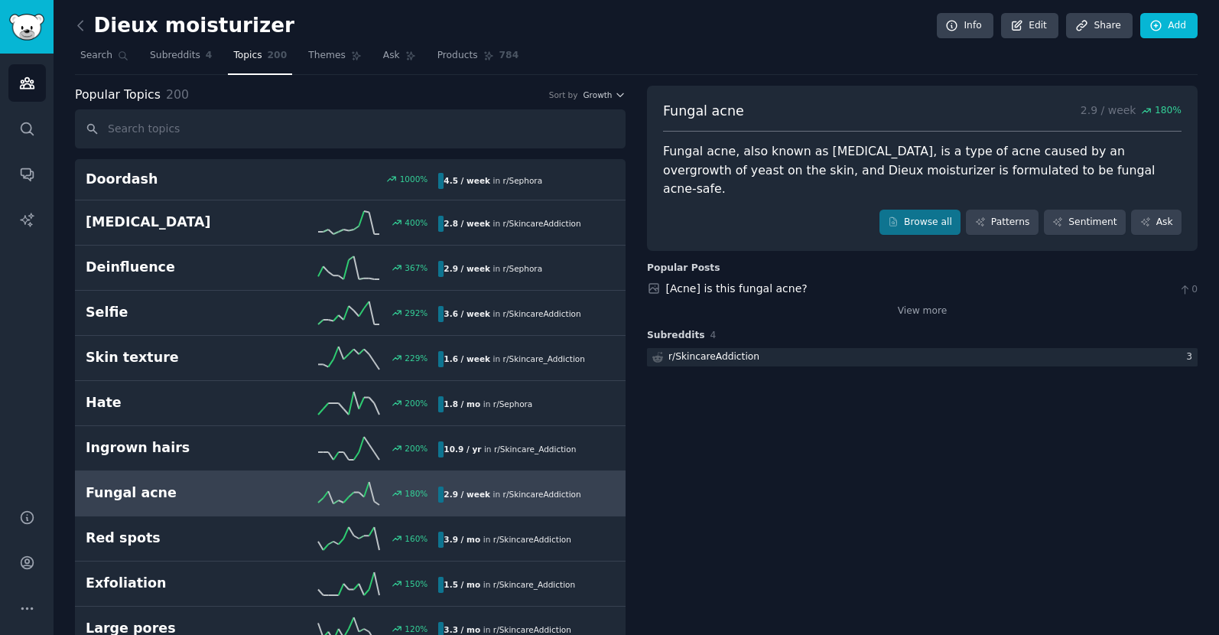
click at [238, 23] on h2 "Dieux moisturizer" at bounding box center [184, 26] width 219 height 24
click at [237, 21] on h2 "Dieux moisturizer" at bounding box center [184, 26] width 219 height 24
click at [76, 22] on icon at bounding box center [81, 26] width 16 height 16
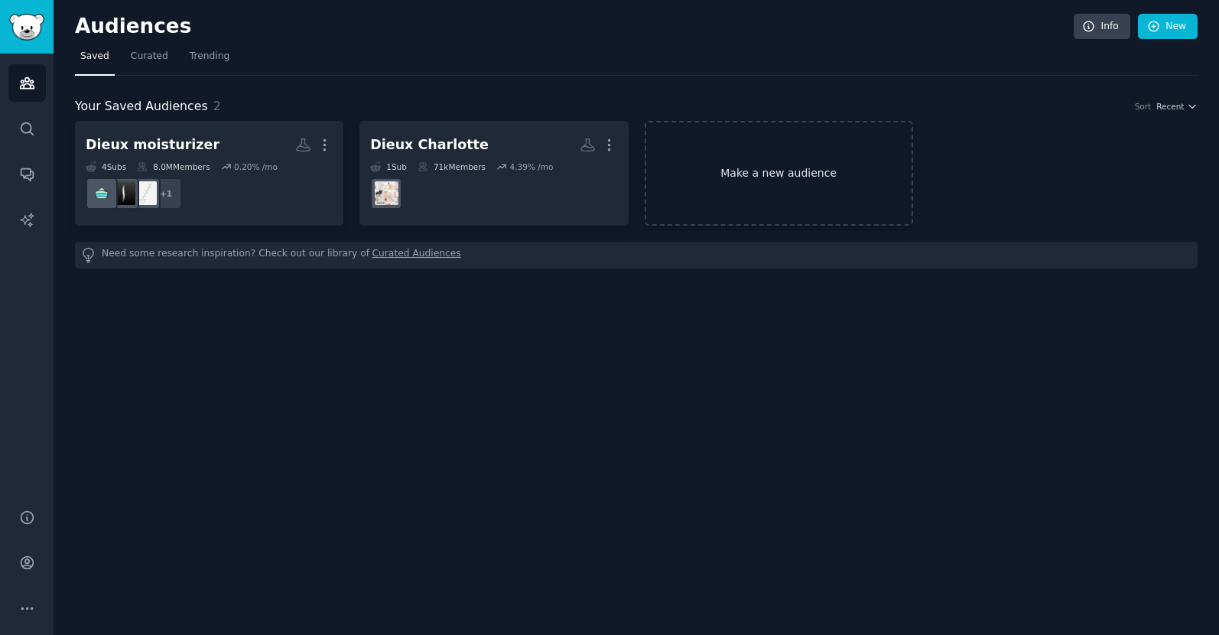
click at [805, 167] on link "Make a new audience" at bounding box center [778, 173] width 268 height 105
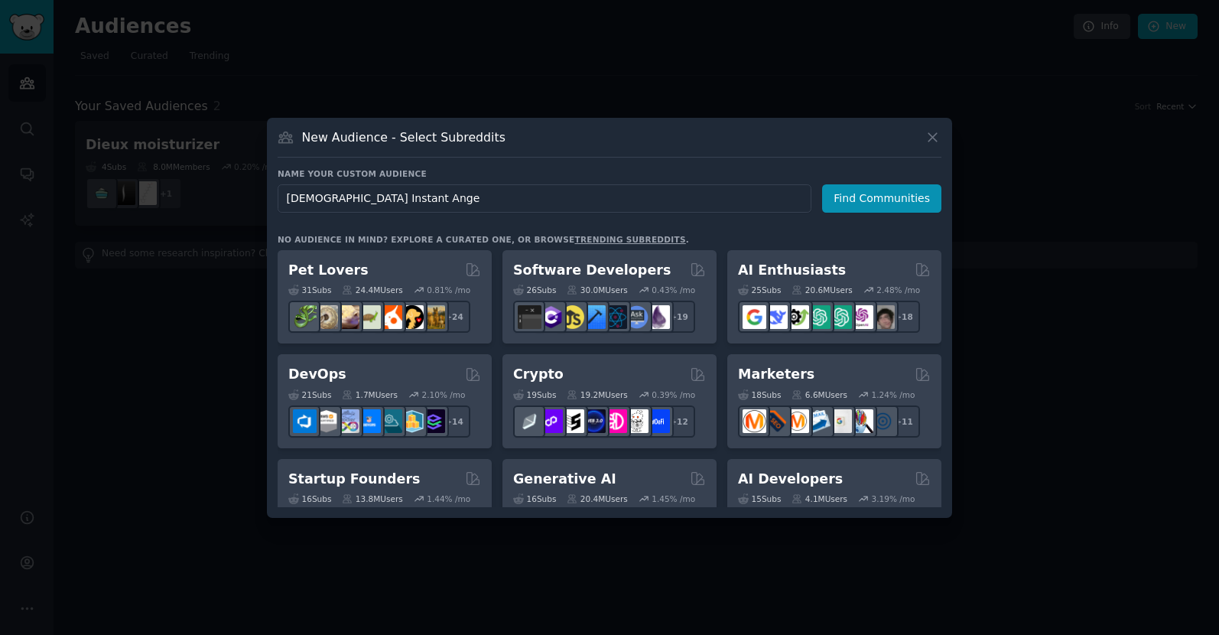
type input "Dieux Instant Angel"
click button "Find Communities" at bounding box center [881, 198] width 119 height 28
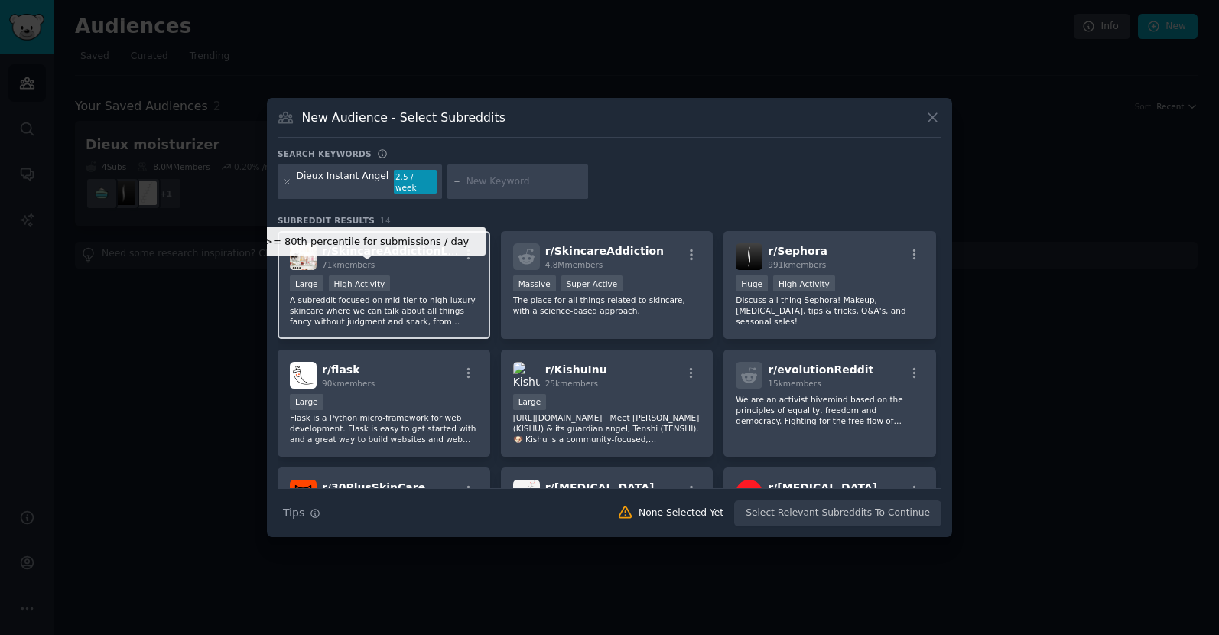
click at [368, 275] on div "High Activity" at bounding box center [360, 283] width 62 height 16
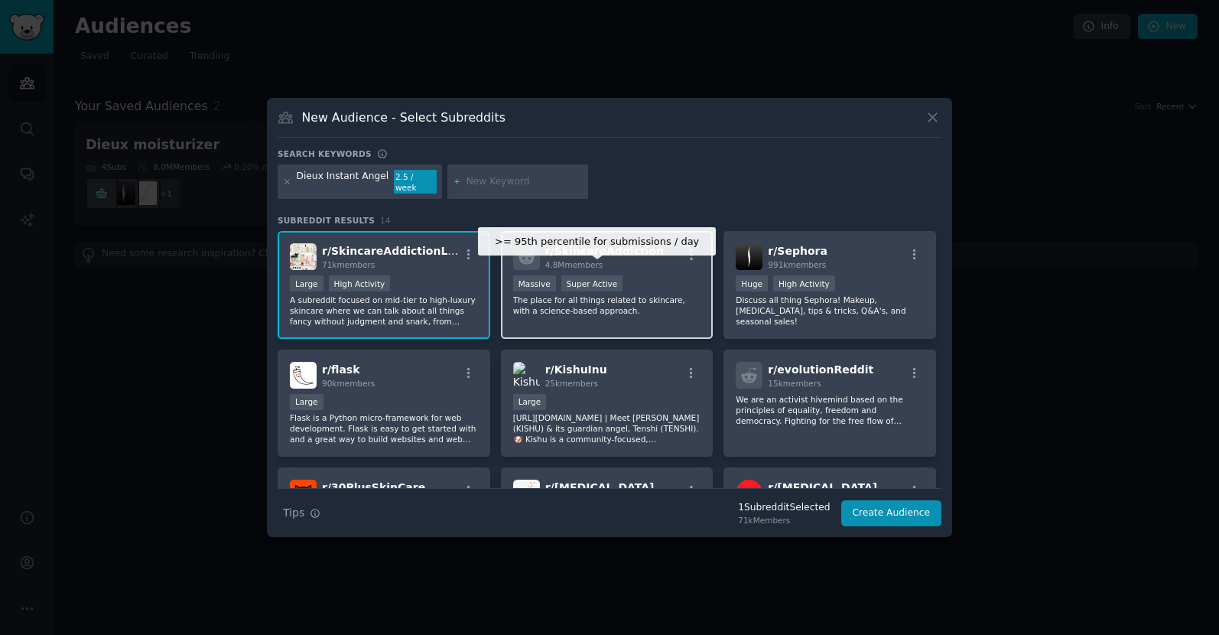
click at [573, 275] on div "Super Active" at bounding box center [592, 283] width 62 height 16
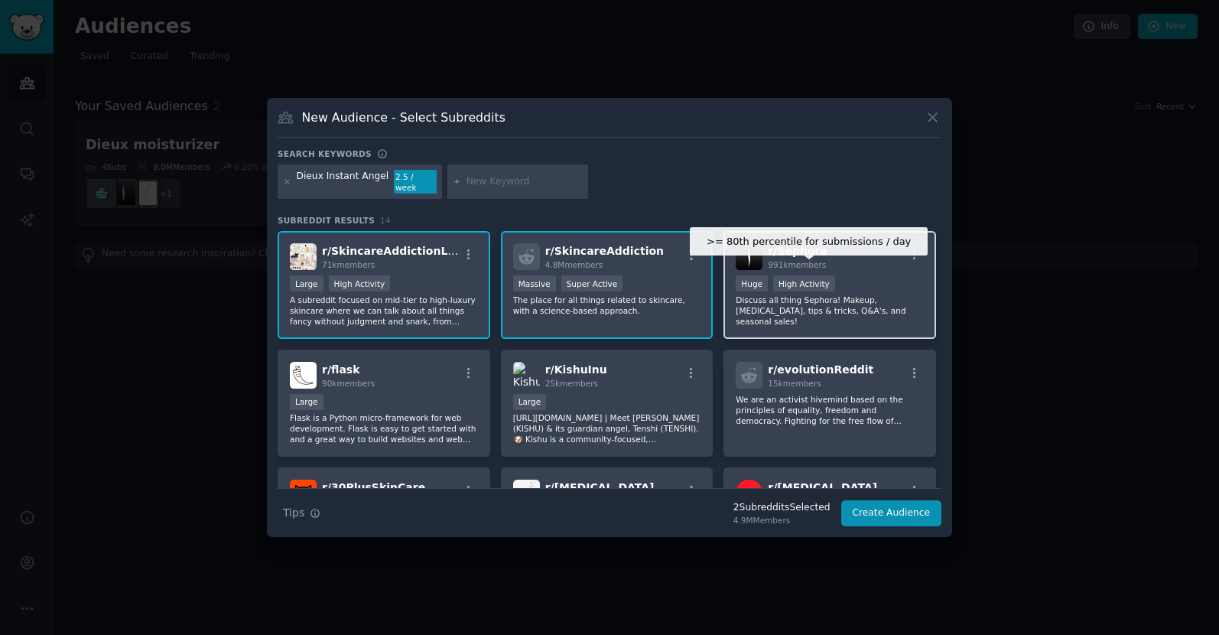
click at [794, 275] on div "High Activity" at bounding box center [804, 283] width 62 height 16
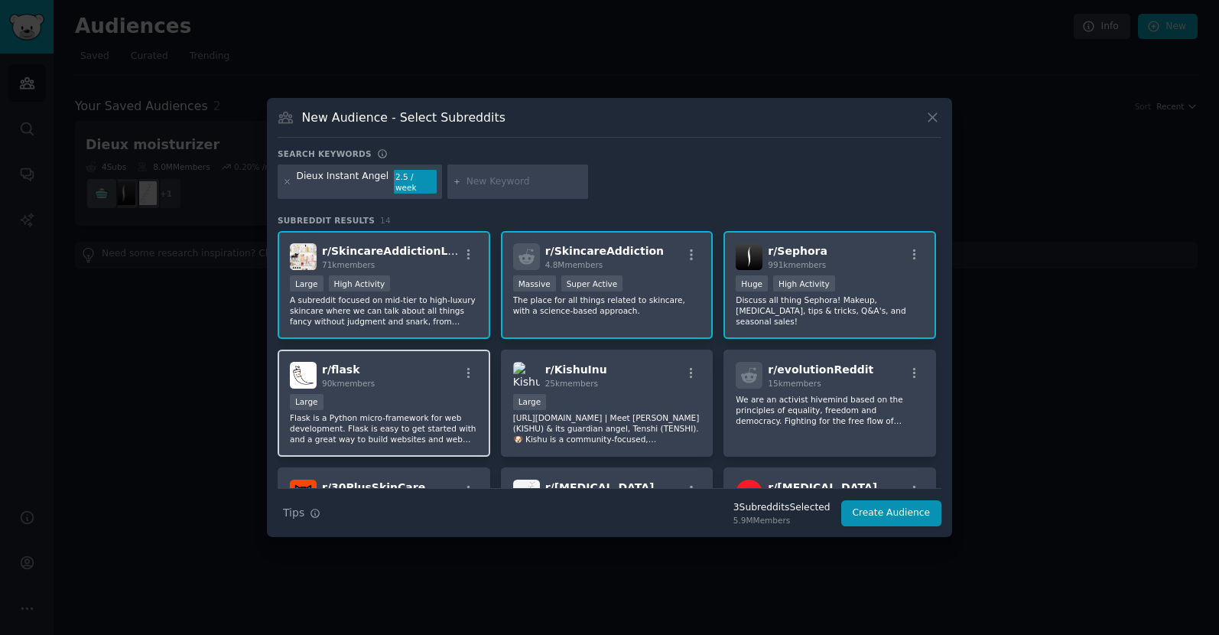
click at [465, 377] on div at bounding box center [468, 375] width 19 height 18
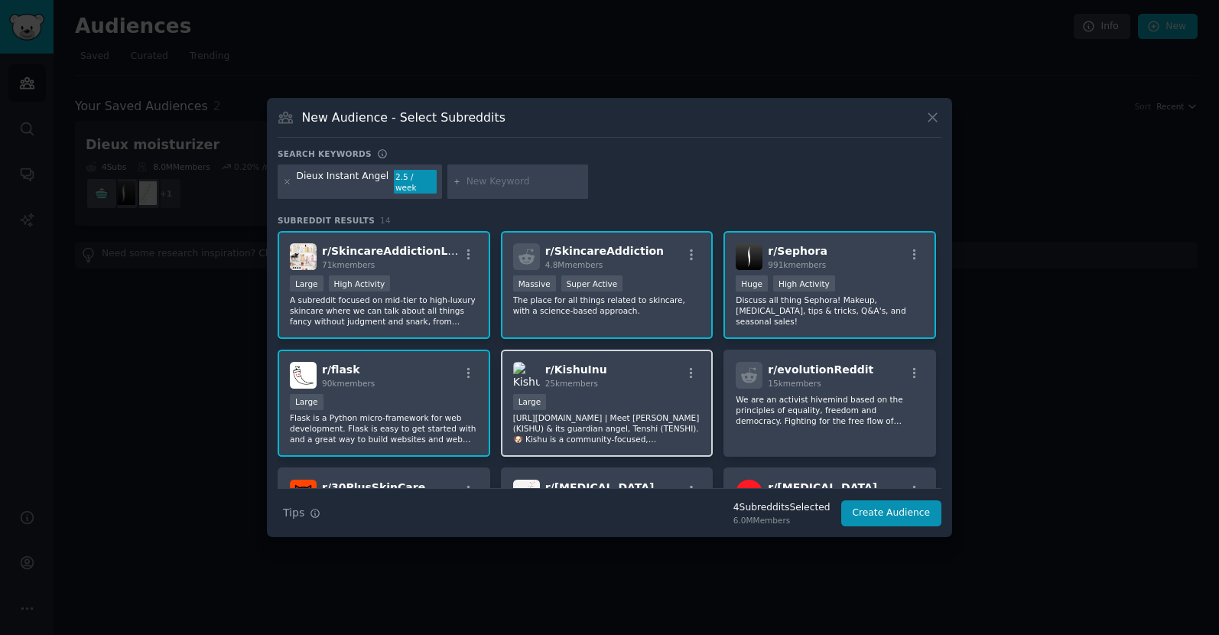
drag, startPoint x: 604, startPoint y: 380, endPoint x: 690, endPoint y: 384, distance: 85.7
click at [605, 380] on div "r/ KishuInu 25k members" at bounding box center [607, 375] width 188 height 27
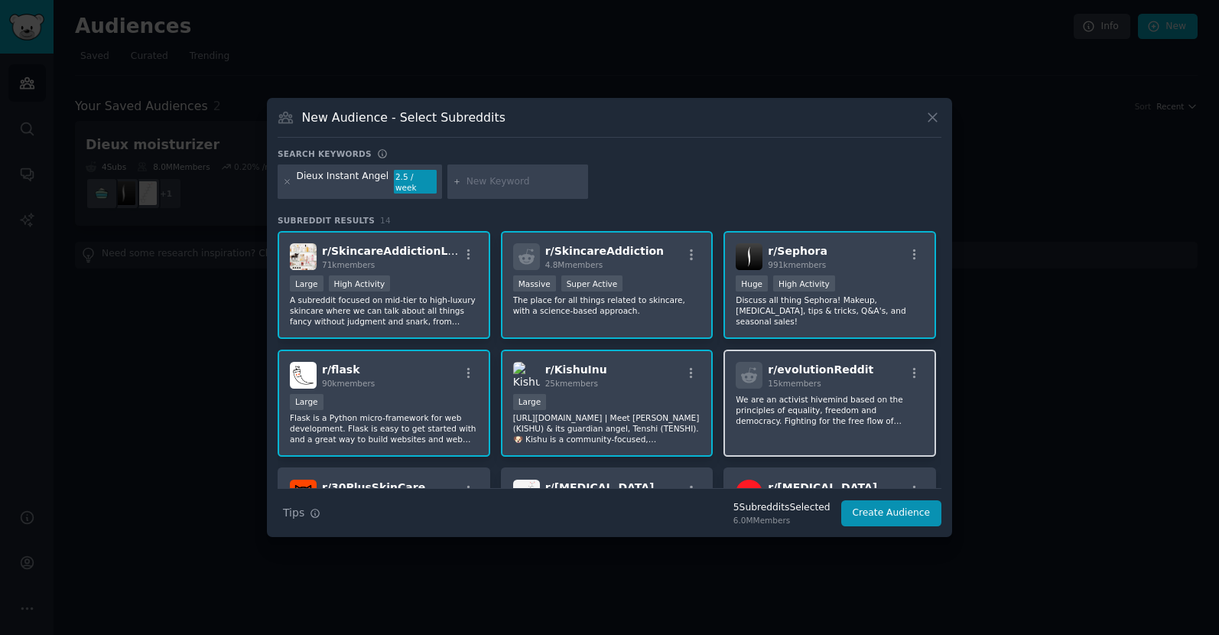
click at [766, 385] on div "r/ evolutionReddit 15k members We are an activist hivemind based on the princip…" at bounding box center [829, 403] width 213 height 108
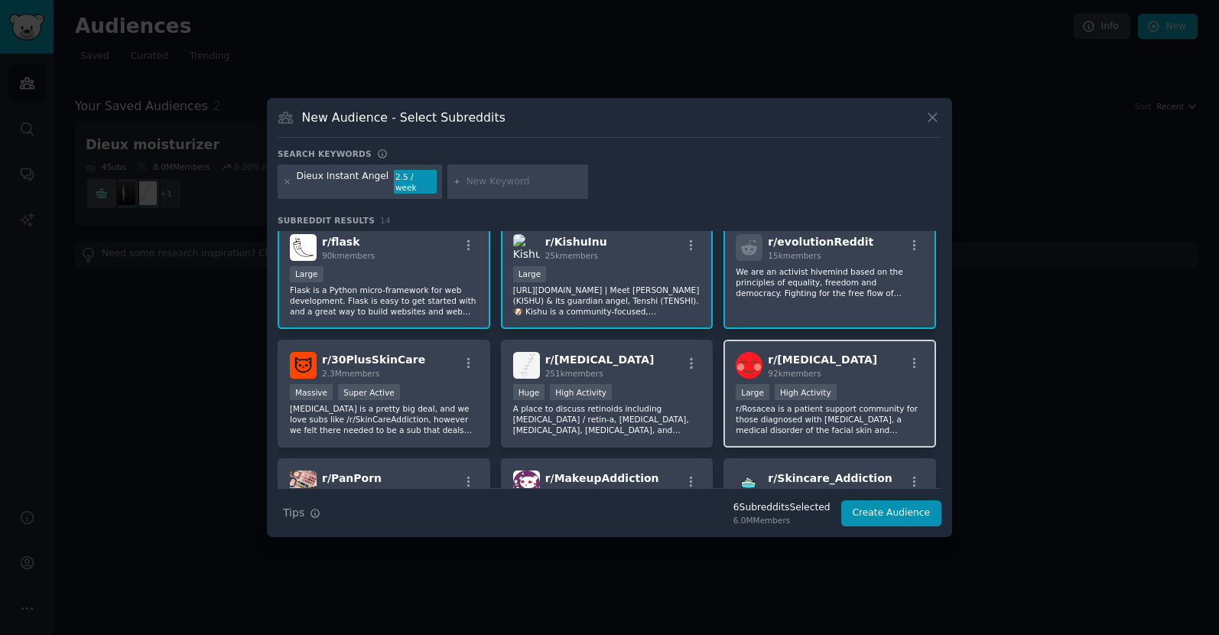
scroll to position [134, 0]
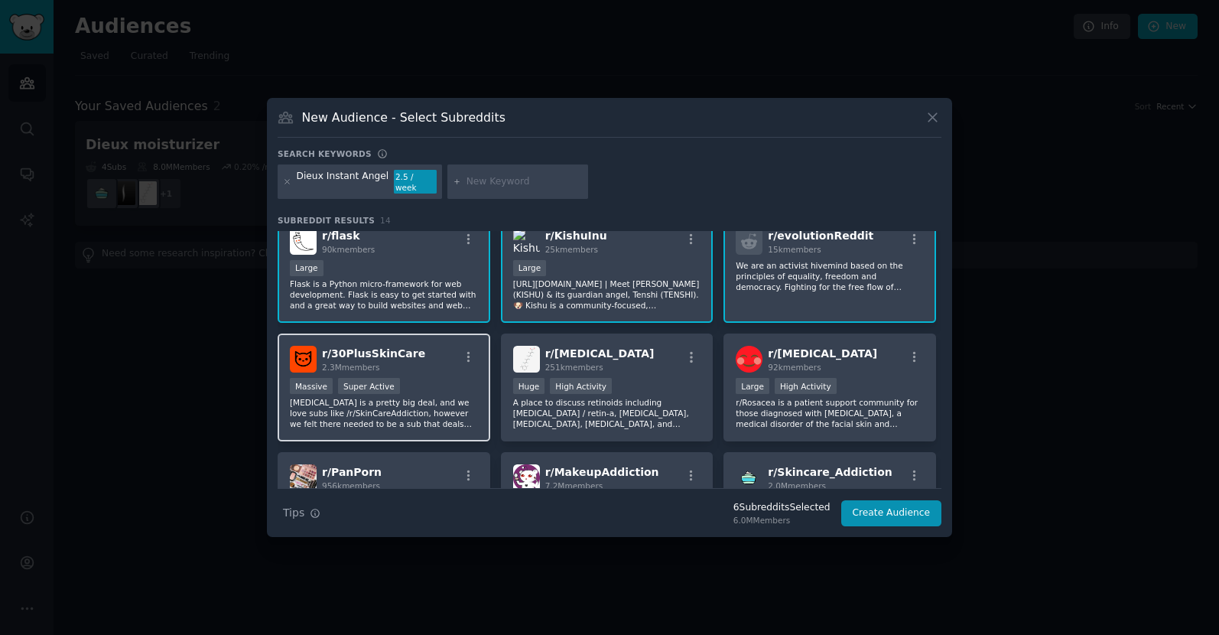
click at [421, 378] on div "Massive Super Active" at bounding box center [384, 387] width 188 height 19
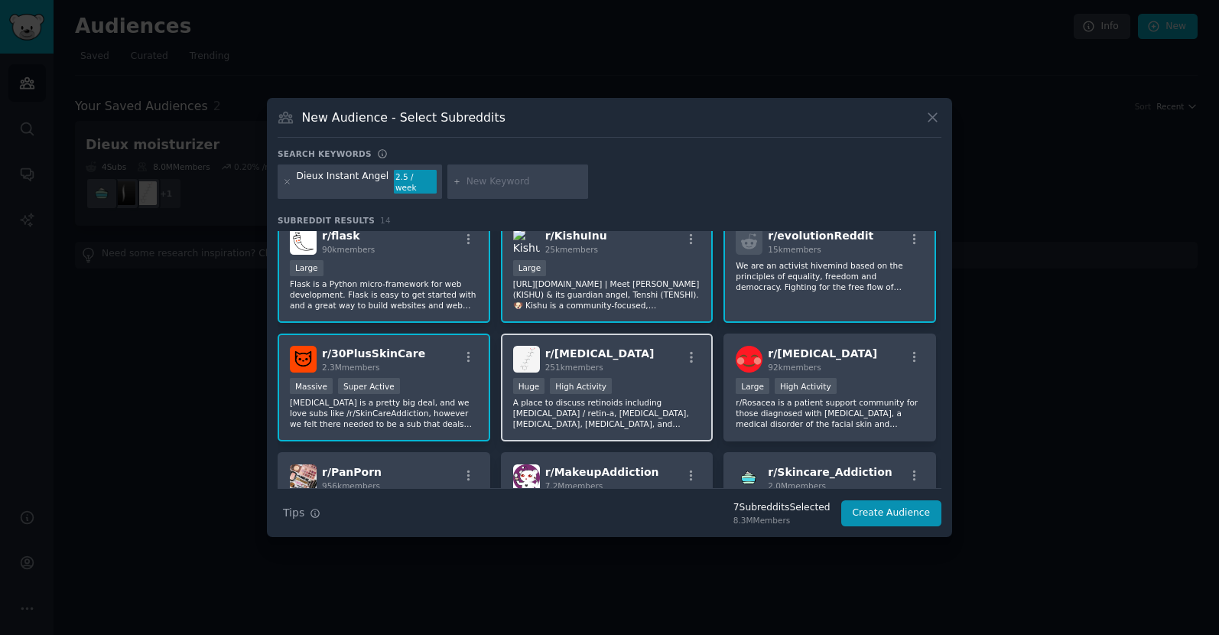
click at [631, 371] on div "r/ [MEDICAL_DATA] 251k members >= 80th percentile for submissions / day Huge Hi…" at bounding box center [607, 387] width 213 height 108
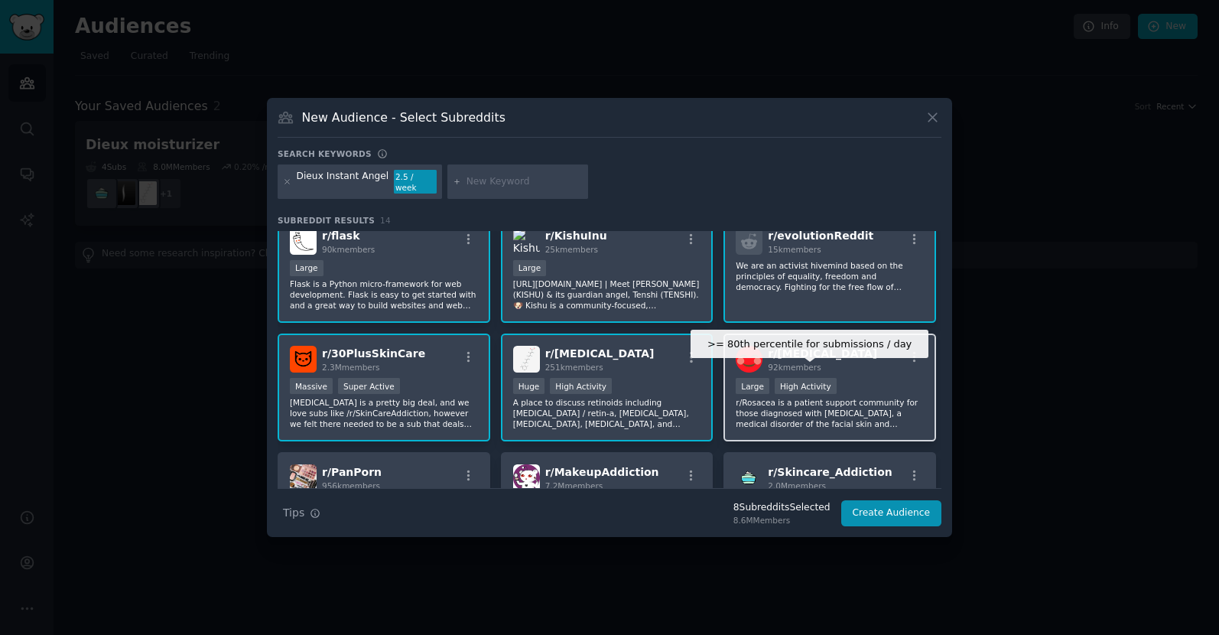
click at [800, 378] on div "High Activity" at bounding box center [805, 386] width 62 height 16
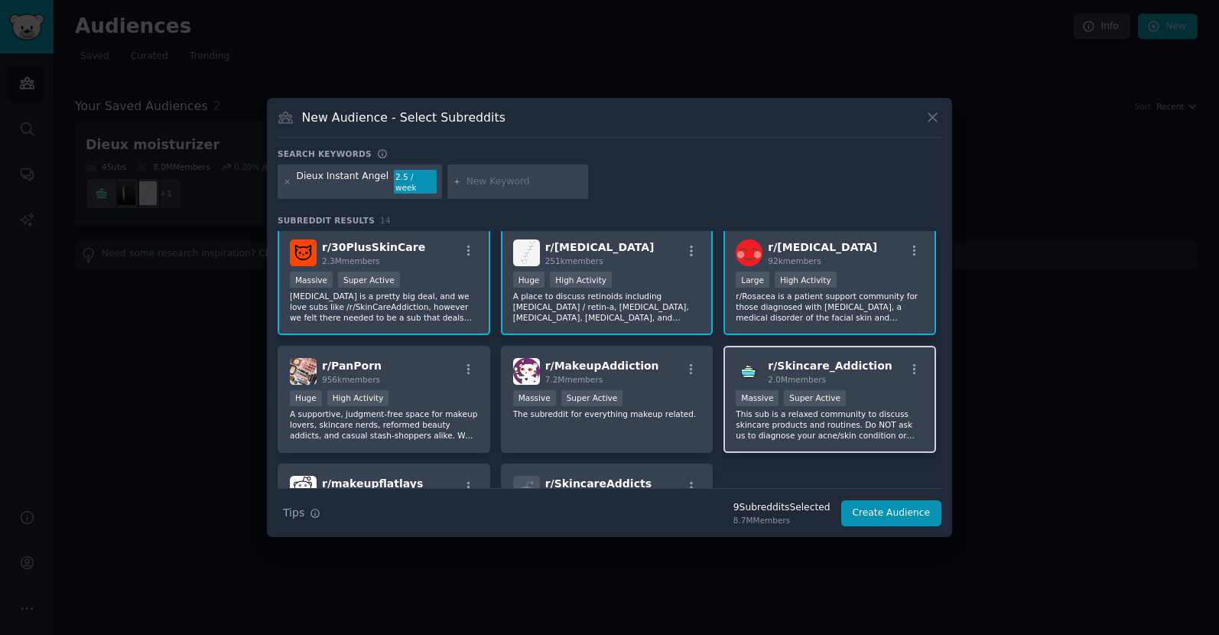
scroll to position [261, 0]
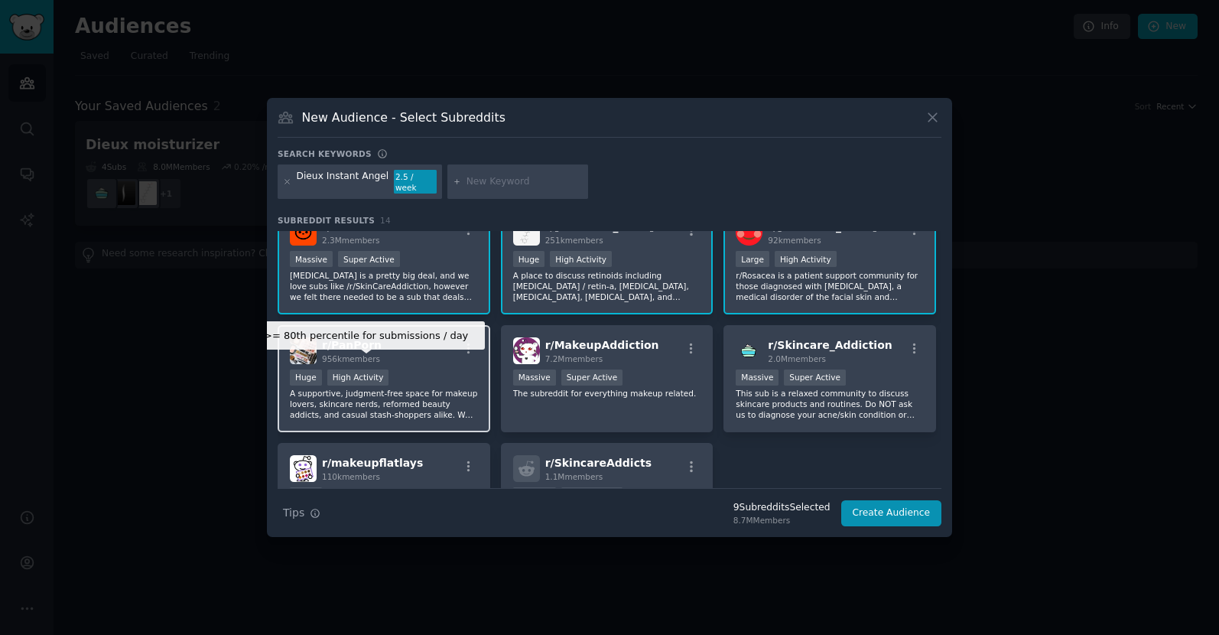
click at [365, 371] on div "High Activity" at bounding box center [358, 377] width 62 height 16
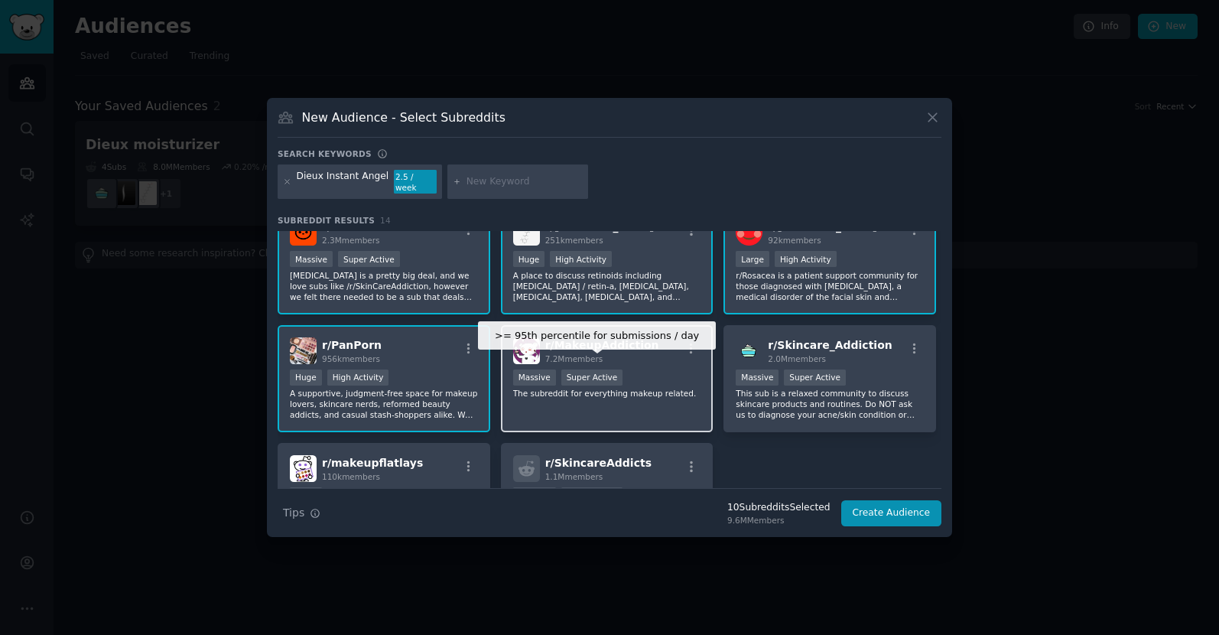
click at [567, 371] on div "Super Active" at bounding box center [592, 377] width 62 height 16
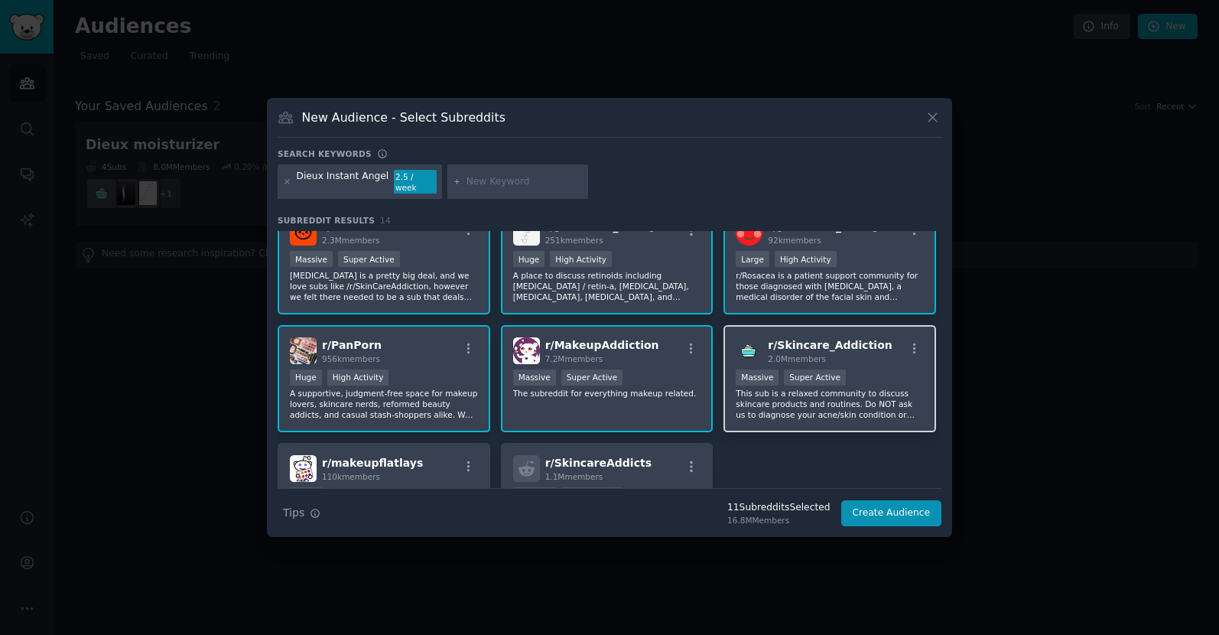
drag, startPoint x: 779, startPoint y: 375, endPoint x: 580, endPoint y: 414, distance: 202.6
click at [779, 376] on div "1,000,000+ members Massive Super Active" at bounding box center [829, 378] width 188 height 19
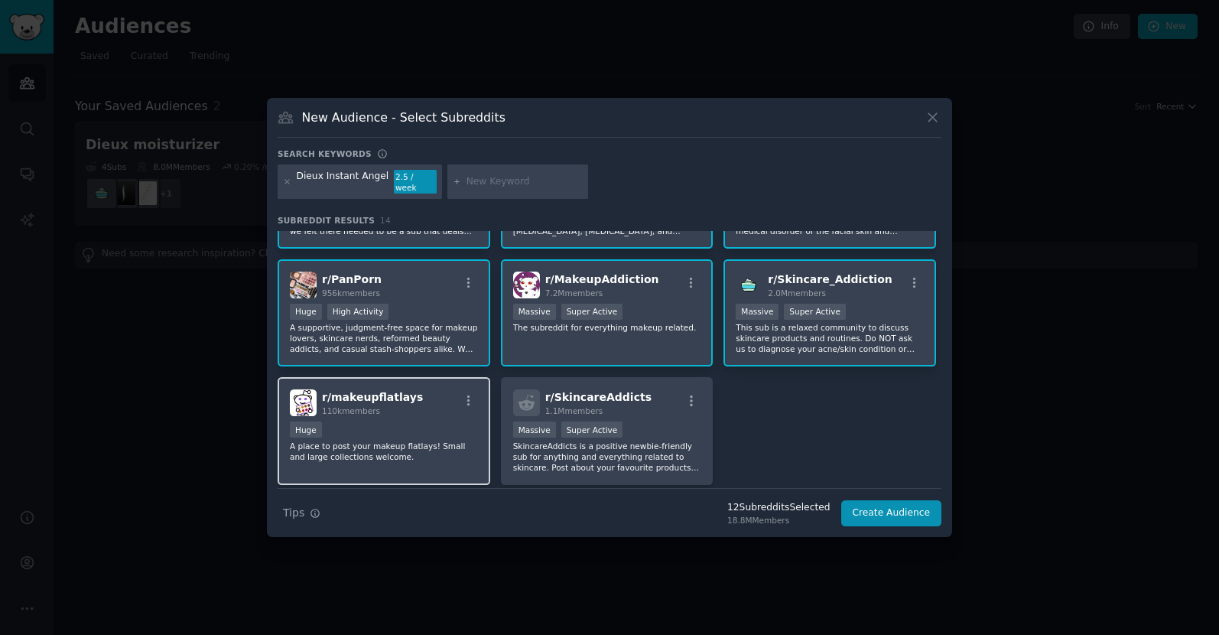
scroll to position [344, 0]
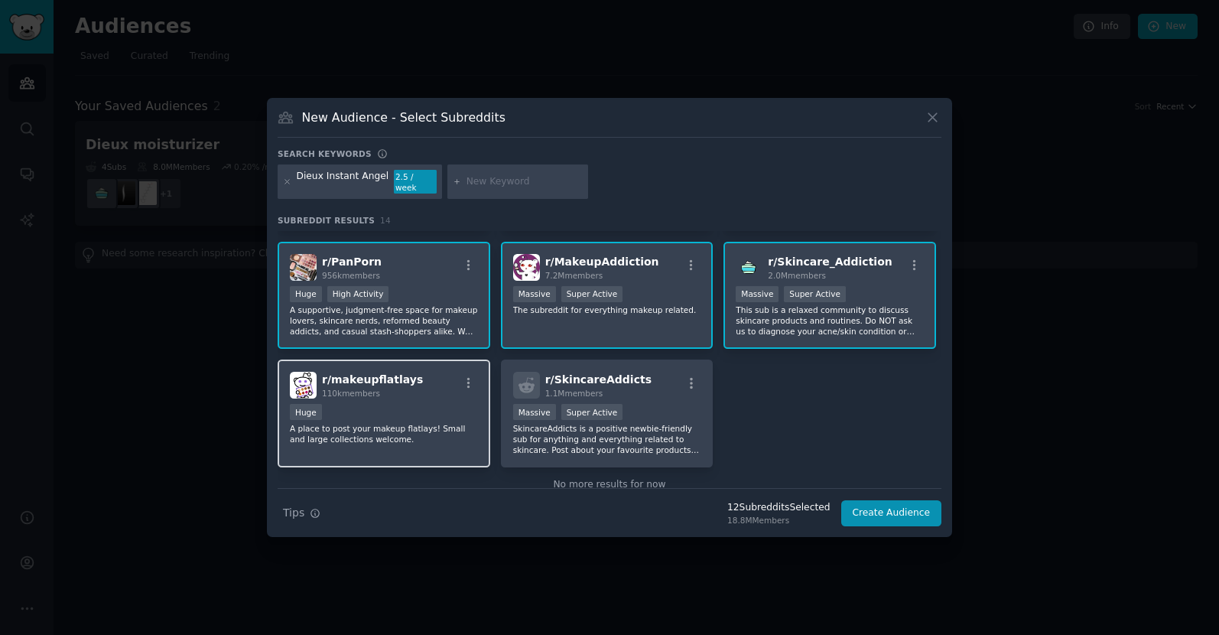
click at [391, 404] on div "Huge" at bounding box center [384, 413] width 188 height 19
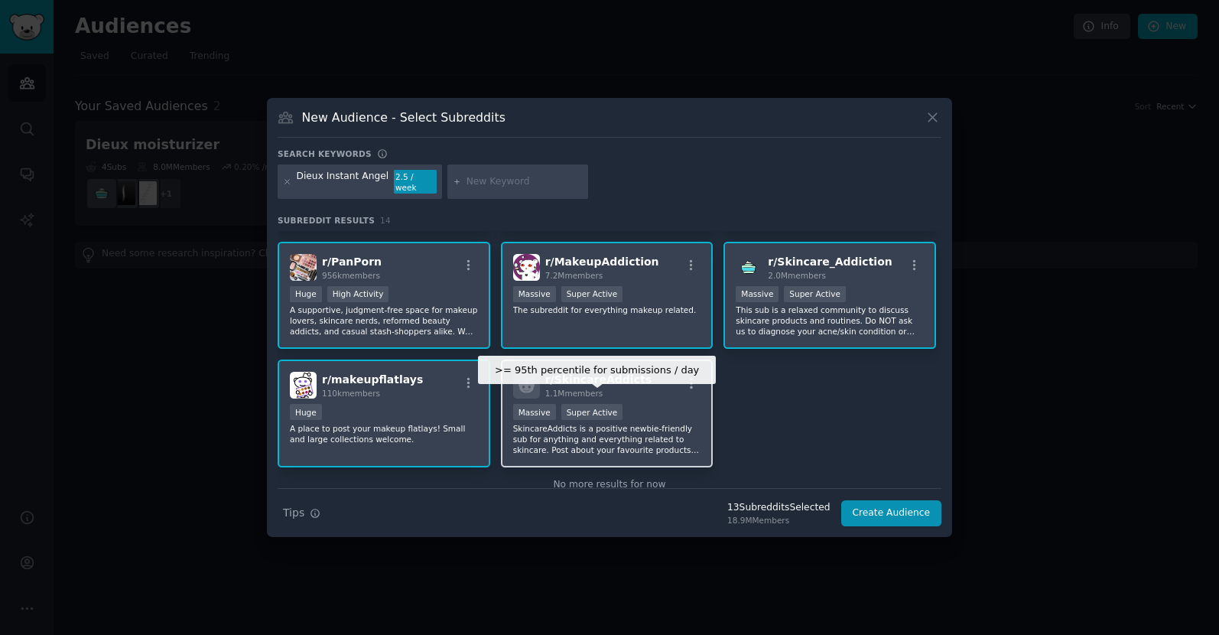
click at [592, 404] on div "Super Active" at bounding box center [592, 412] width 62 height 16
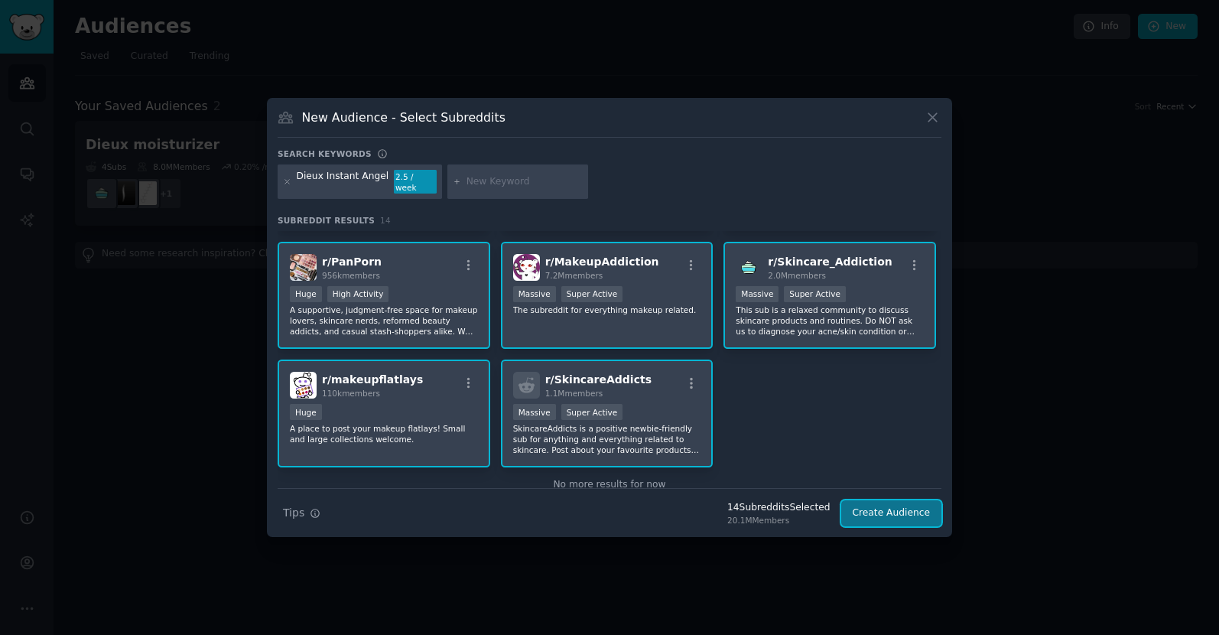
click at [898, 509] on button "Create Audience" at bounding box center [891, 513] width 101 height 26
